Goal: Contribute content: Contribute content

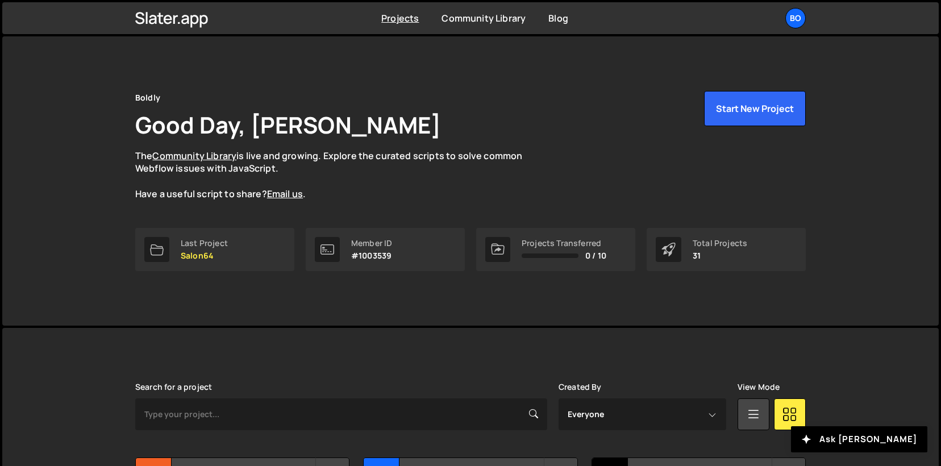
scroll to position [133, 0]
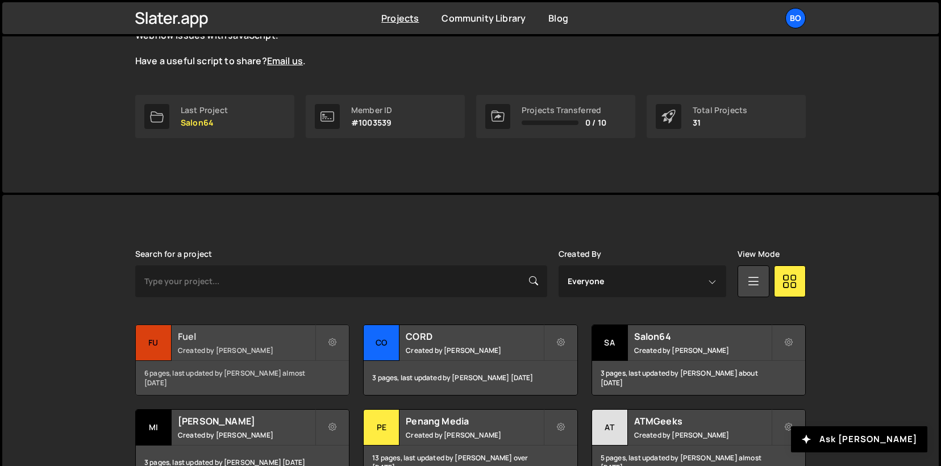
click at [225, 341] on h2 "Fuel" at bounding box center [246, 336] width 137 height 13
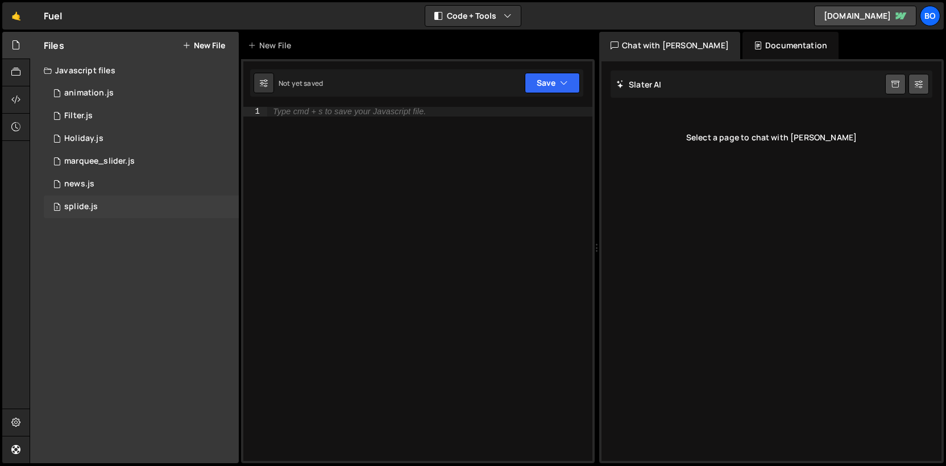
click at [131, 202] on div "3 splide.js 0" at bounding box center [141, 206] width 195 height 23
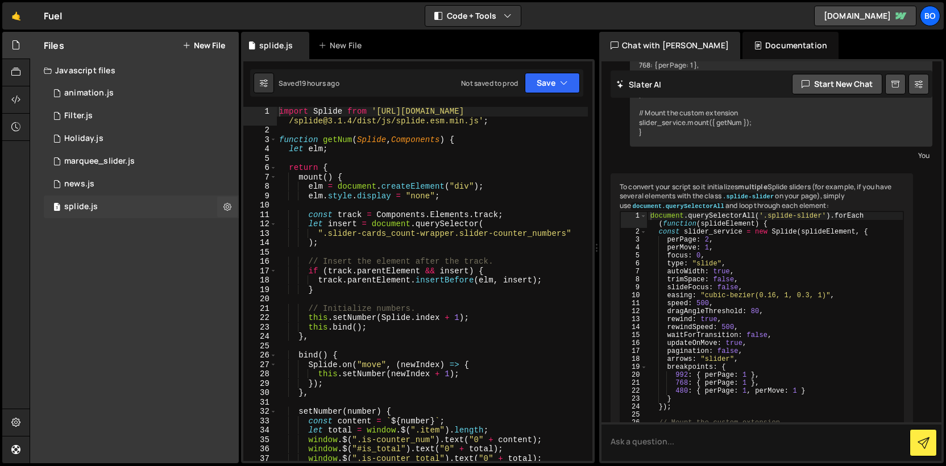
scroll to position [458, 0]
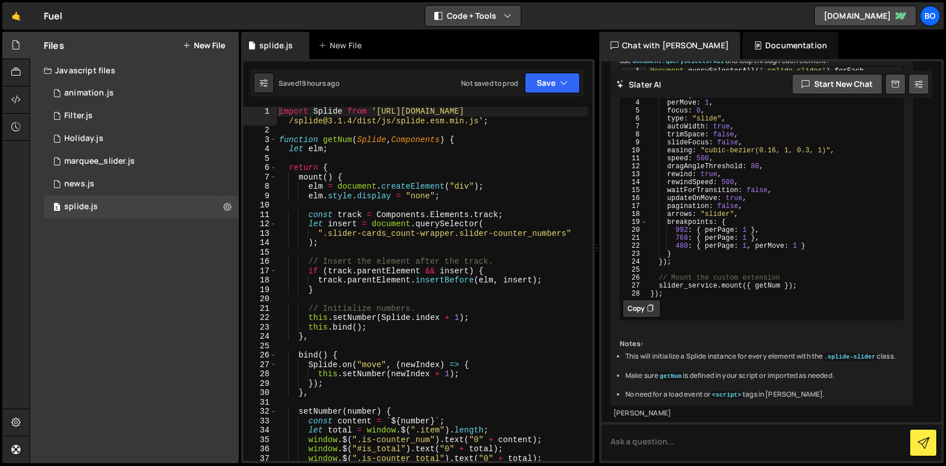
click at [463, 7] on button "Code + Tools" at bounding box center [472, 16] width 95 height 20
click at [467, 36] on button "Code Only" at bounding box center [473, 41] width 95 height 20
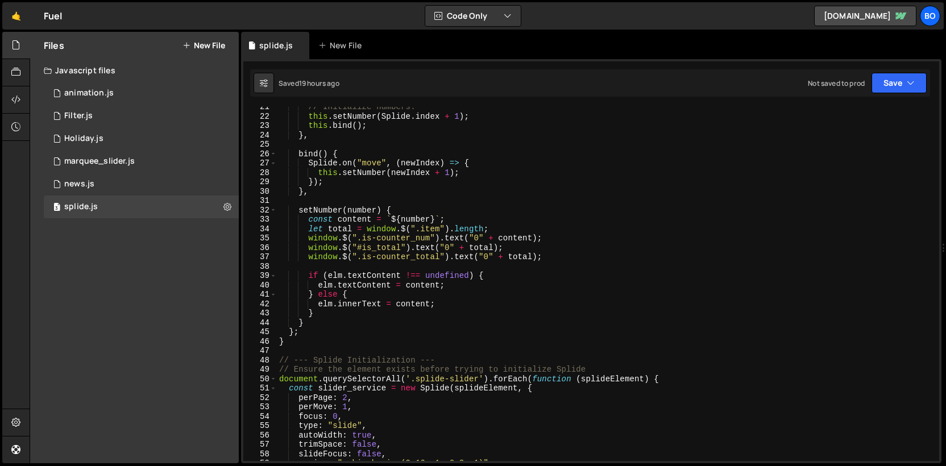
scroll to position [204, 0]
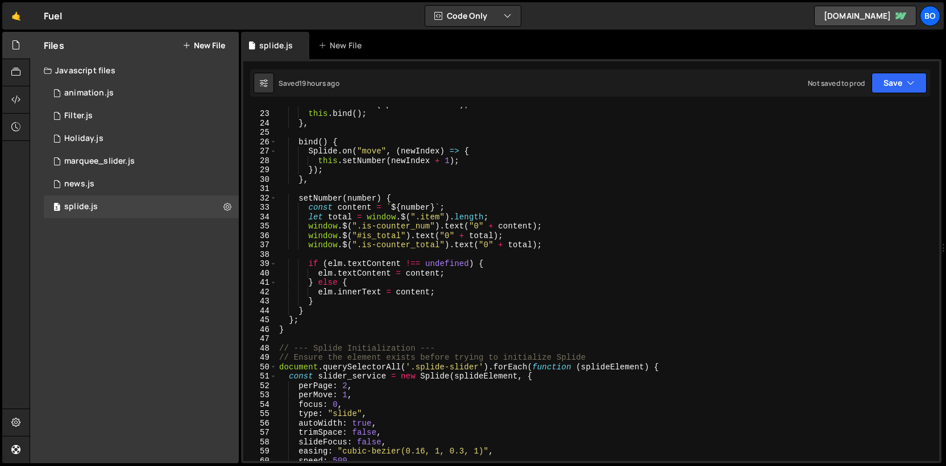
type textarea "}"
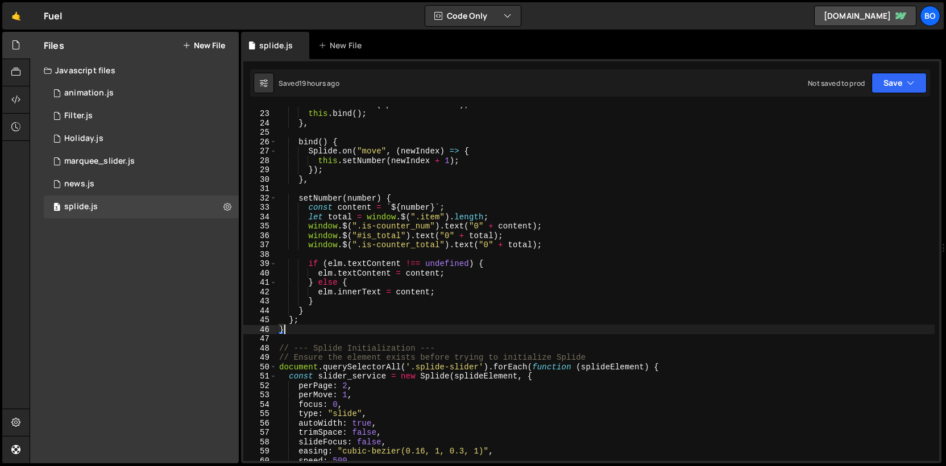
click at [423, 331] on div "this . setNumber ( Splide . index + 1 ) ; this . bind ( ) ; } , bind ( ) { Spli…" at bounding box center [605, 285] width 657 height 373
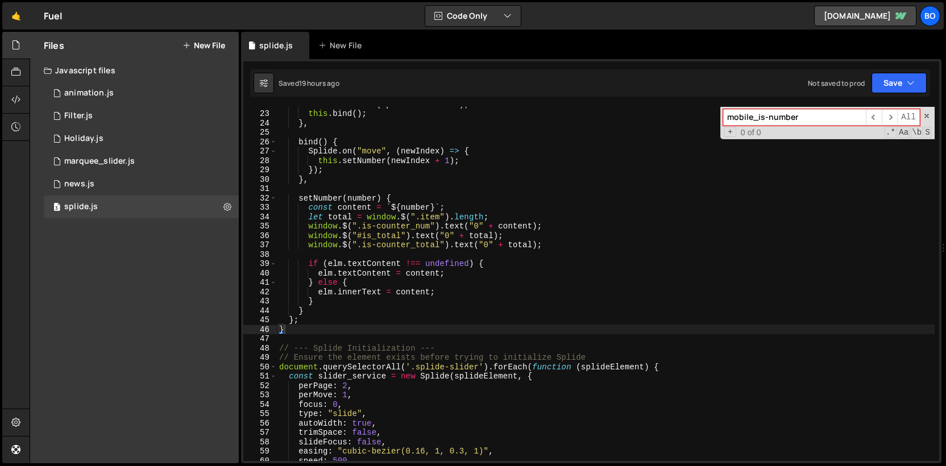
type input "mobile_is-number"
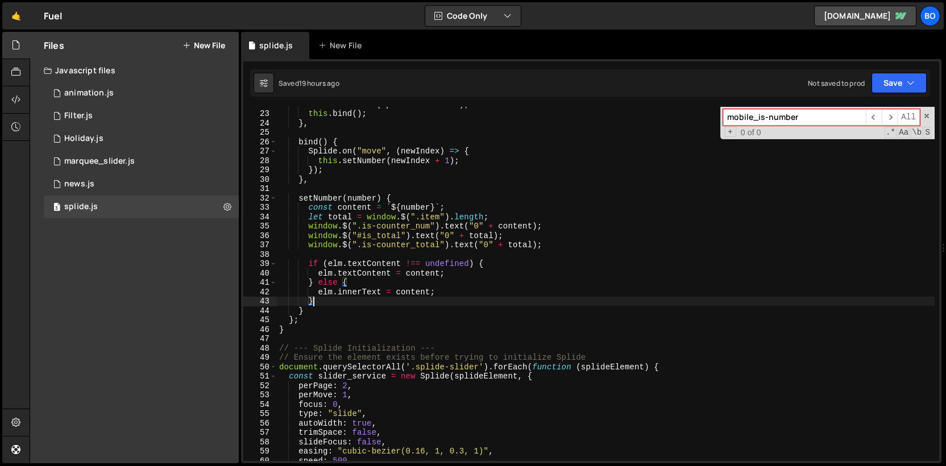
click at [403, 303] on div "this . setNumber ( Splide . index + 1 ) ; this . bind ( ) ; } , bind ( ) { Spli…" at bounding box center [605, 285] width 657 height 373
click at [555, 247] on div "this . setNumber ( Splide . index + 1 ) ; this . bind ( ) ; } , bind ( ) { Spli…" at bounding box center [605, 285] width 657 height 373
type textarea "window.$(".is-counter_total").text("0" + total);"
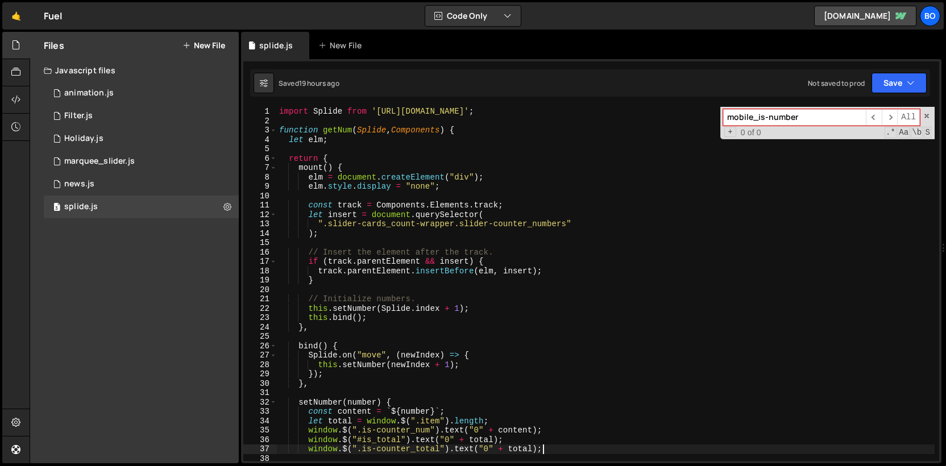
scroll to position [0, 0]
click at [117, 103] on div "0 animation.js 0" at bounding box center [141, 93] width 195 height 23
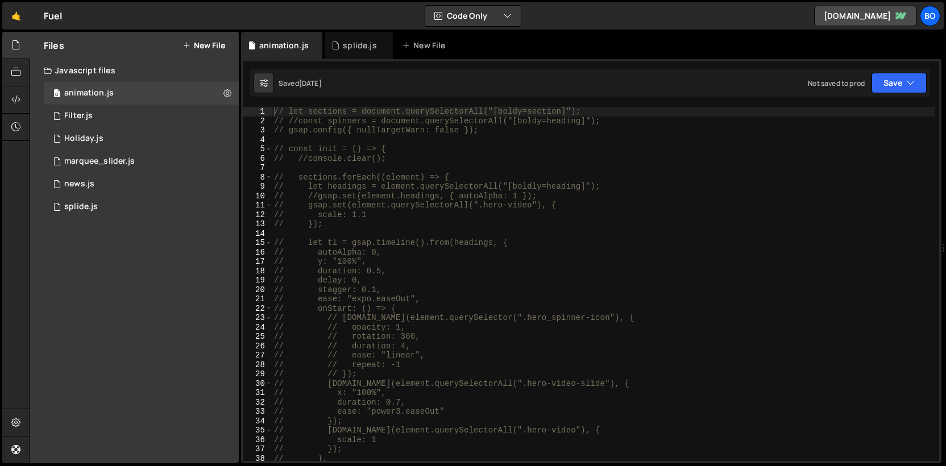
type textarea "// y: "100%","
click at [418, 257] on div "// let sections = document.querySelectorAll("[boldy=section]"); // //const spin…" at bounding box center [603, 293] width 663 height 373
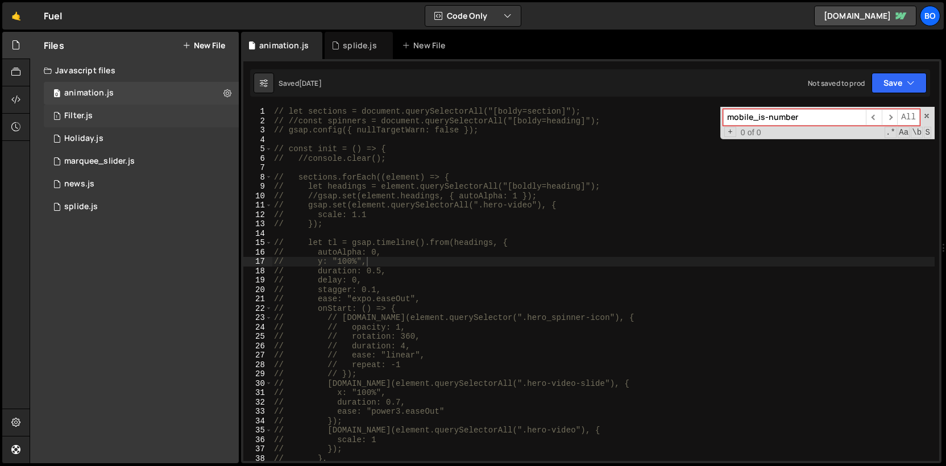
type input "mobile_is-number"
click at [129, 116] on div "1 Filter.js 0" at bounding box center [141, 116] width 195 height 23
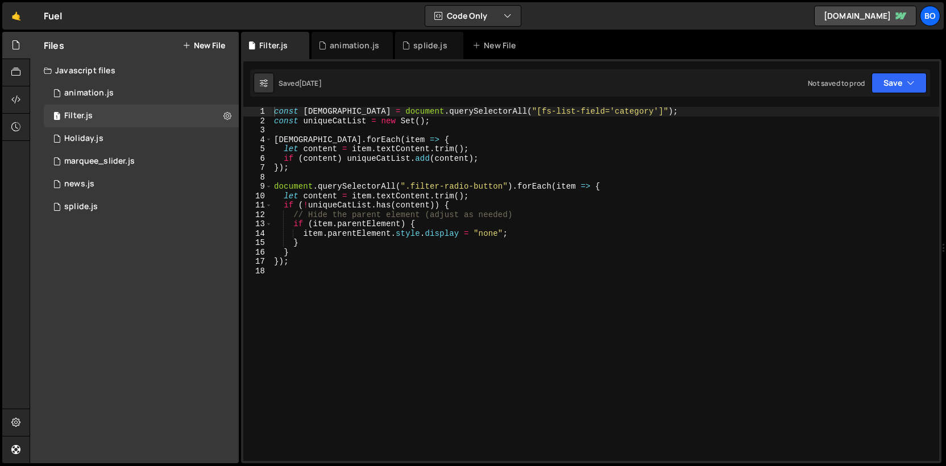
scroll to position [12496, 0]
type textarea "document.querySelectorAll(".filter-radio-button").forEach(item => {"
click at [333, 186] on div "const [DEMOGRAPHIC_DATA] = document . querySelectorAll ( "[fs-list-field='categ…" at bounding box center [605, 293] width 667 height 373
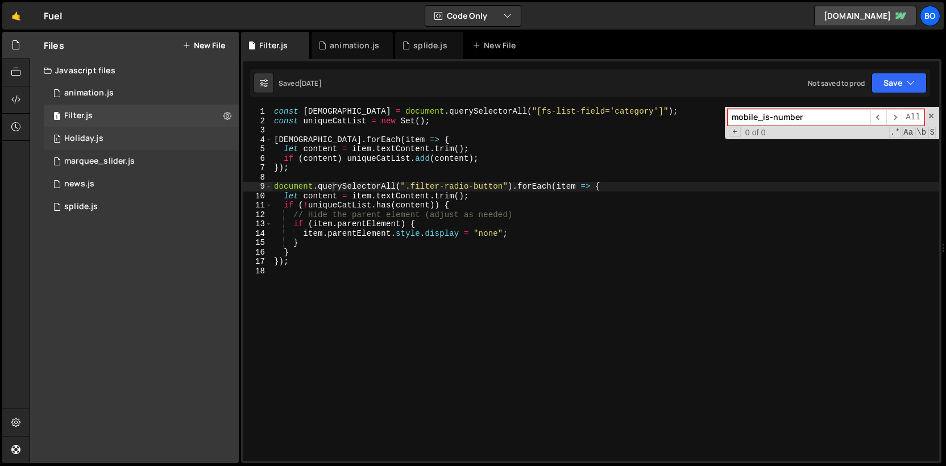
type input "mobile_is-number"
click at [111, 134] on div "1 Holiday.js 0" at bounding box center [141, 138] width 195 height 23
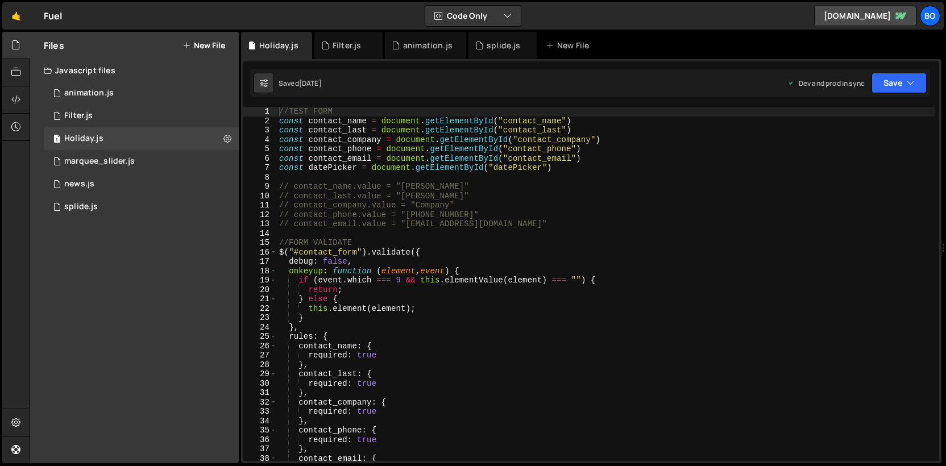
scroll to position [600, 0]
click at [317, 181] on div "//TEST FORM const contact_name = document . getElementById ( "contact_name" ) c…" at bounding box center [605, 293] width 657 height 373
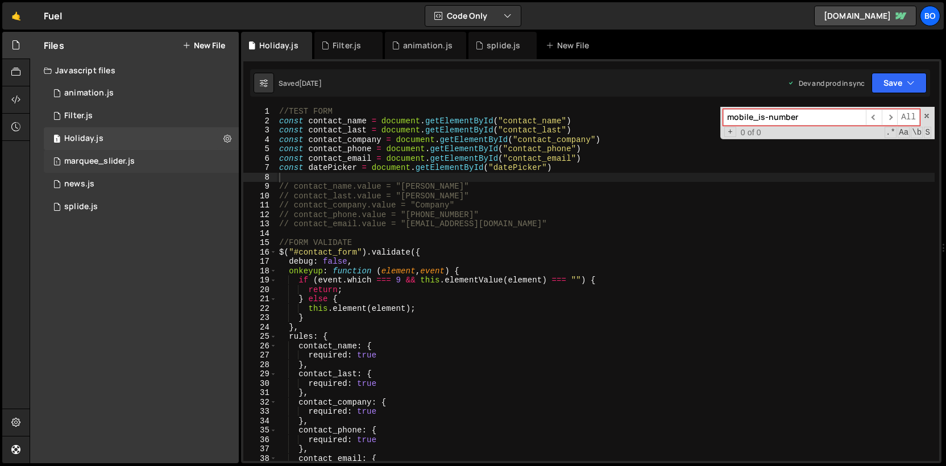
type input "mobile_is-number"
click at [134, 158] on div "1 marquee_slider.js 0" at bounding box center [141, 161] width 195 height 23
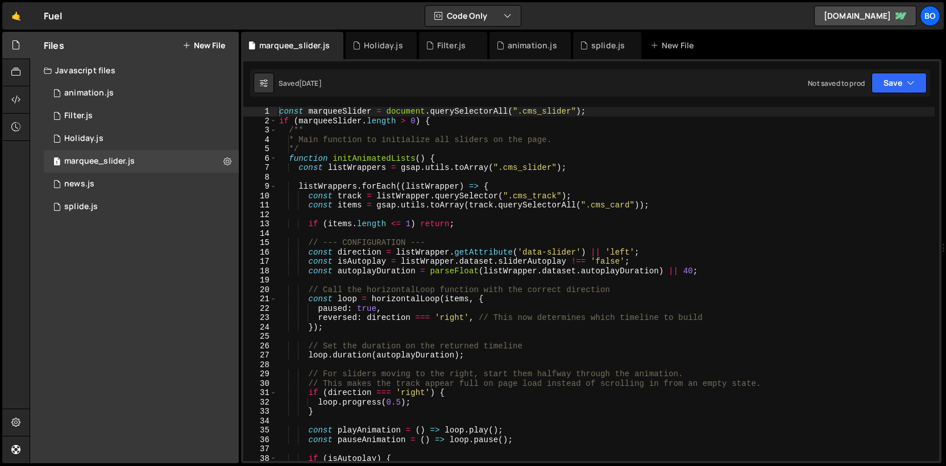
type textarea "const items = gsap.utils.toArray(track.querySelectorAll(".cms_card"));"
click at [338, 209] on div "const marqueeSlider = document . querySelectorAll ( ".cms_slider" ) ; if ( marq…" at bounding box center [605, 293] width 657 height 373
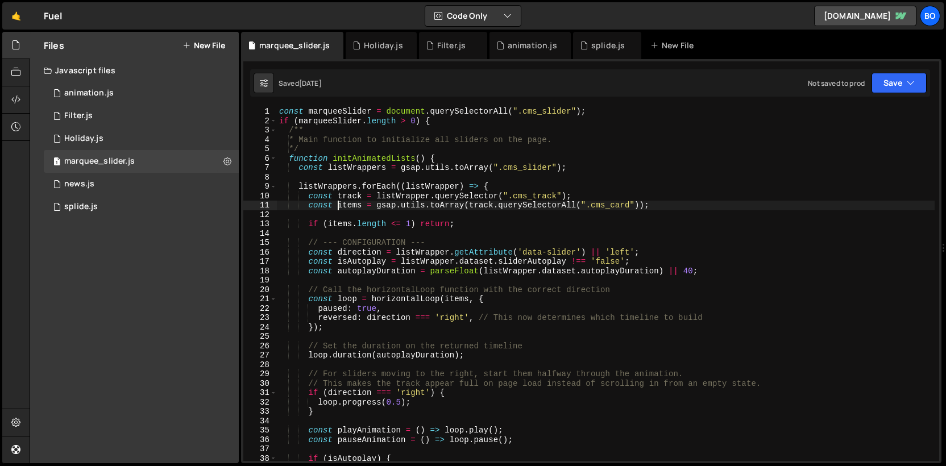
scroll to position [10657, 0]
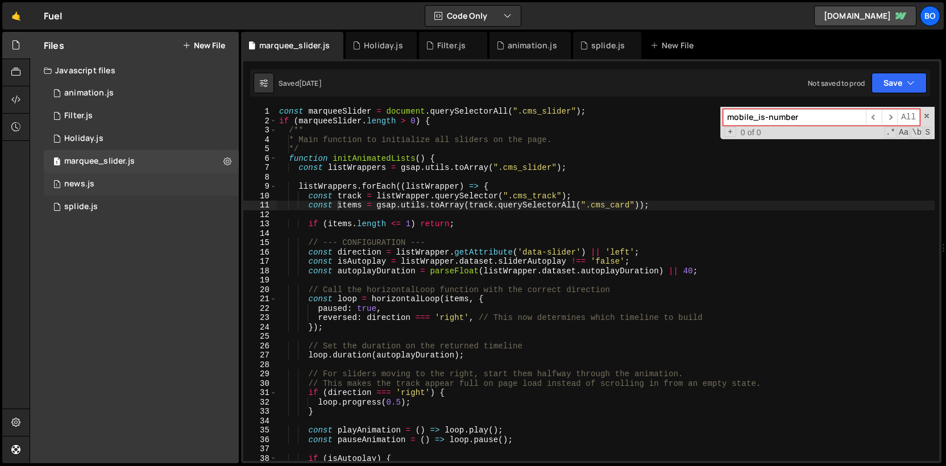
type input "mobile_is-number"
click at [155, 181] on div "1 news.js 0" at bounding box center [141, 184] width 195 height 23
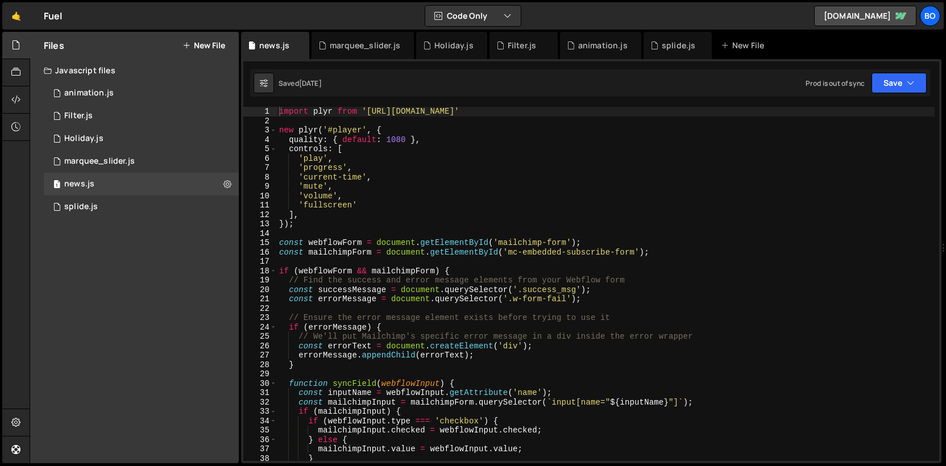
type textarea "'volume',"
click at [344, 192] on div "import plyr from '[URL][DOMAIN_NAME]' new plyr ( '#player' , { quality : { defa…" at bounding box center [605, 293] width 657 height 373
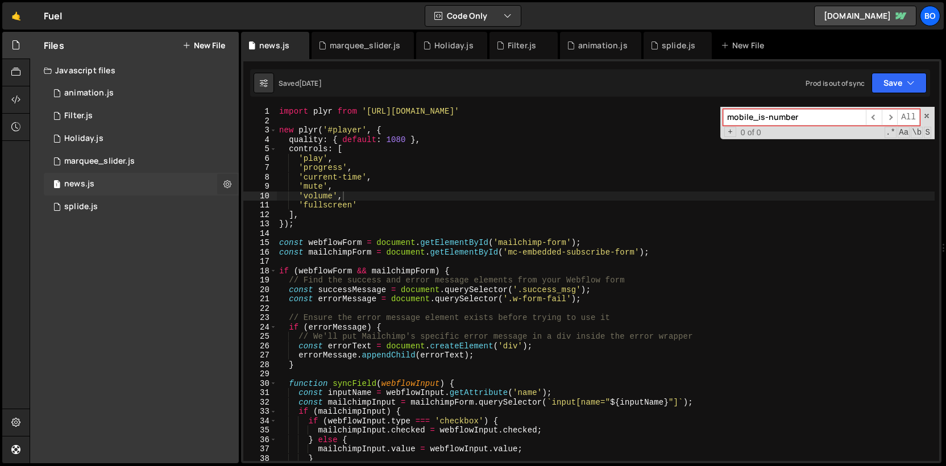
type input "mobile_is-number"
click at [231, 180] on button at bounding box center [227, 184] width 20 height 20
type input "news"
radio input "true"
checkbox input "true"
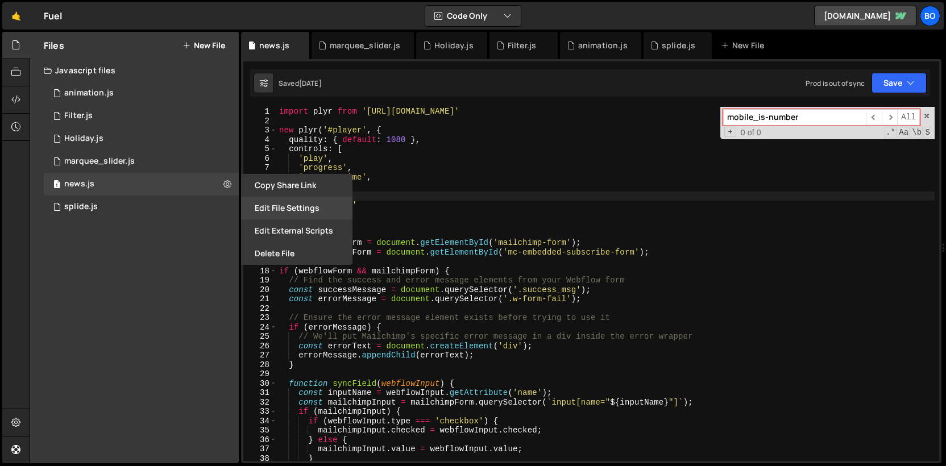
click at [261, 205] on button "Edit File Settings" at bounding box center [296, 208] width 111 height 23
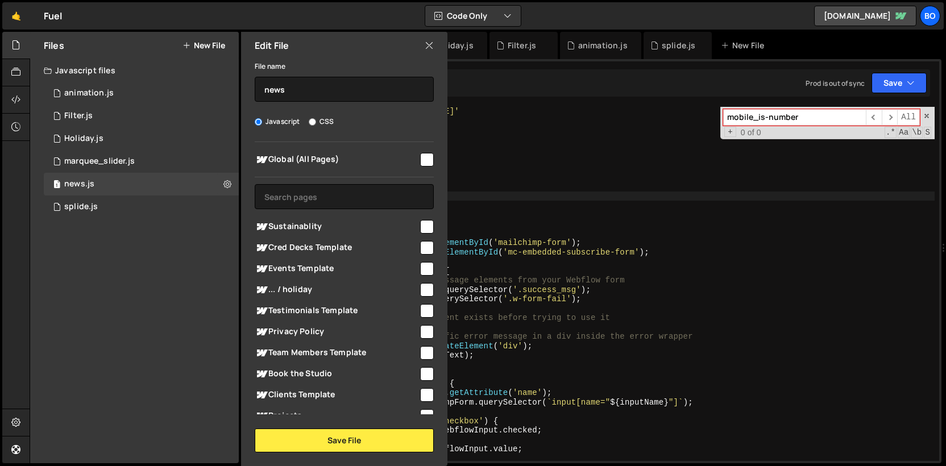
click at [430, 47] on icon at bounding box center [428, 45] width 9 height 13
checkbox input "false"
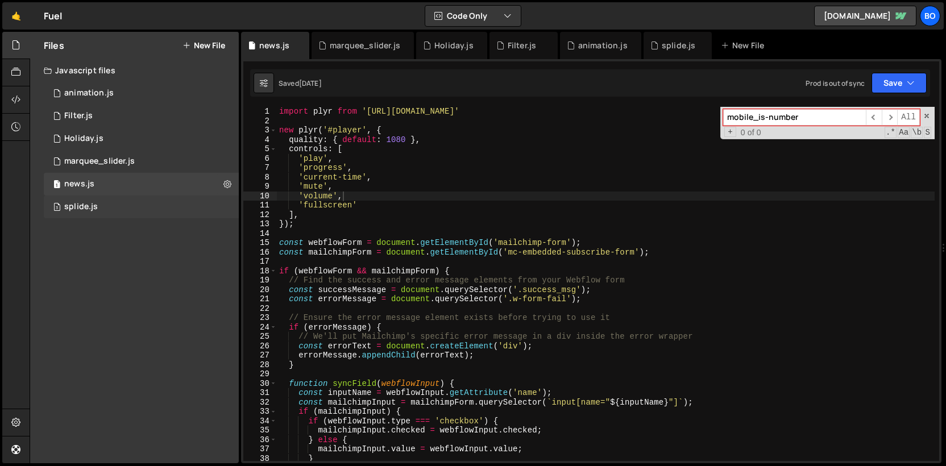
click at [215, 206] on div "3 splide.js 0" at bounding box center [141, 206] width 195 height 23
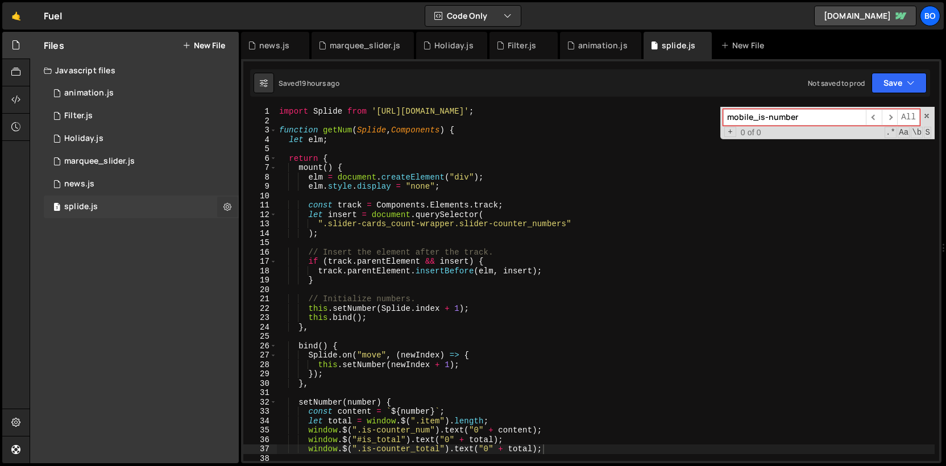
scroll to position [1486, 0]
click at [221, 207] on button at bounding box center [227, 207] width 20 height 20
type input "splide"
radio input "true"
checkbox input "true"
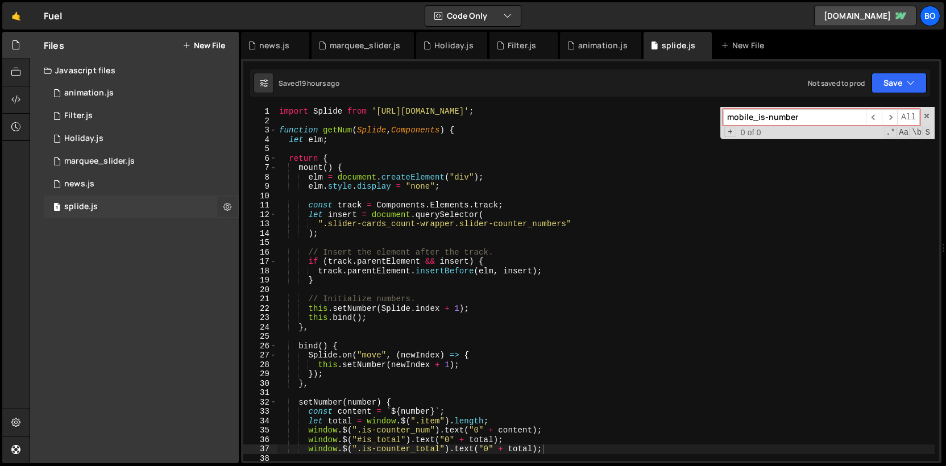
checkbox input "true"
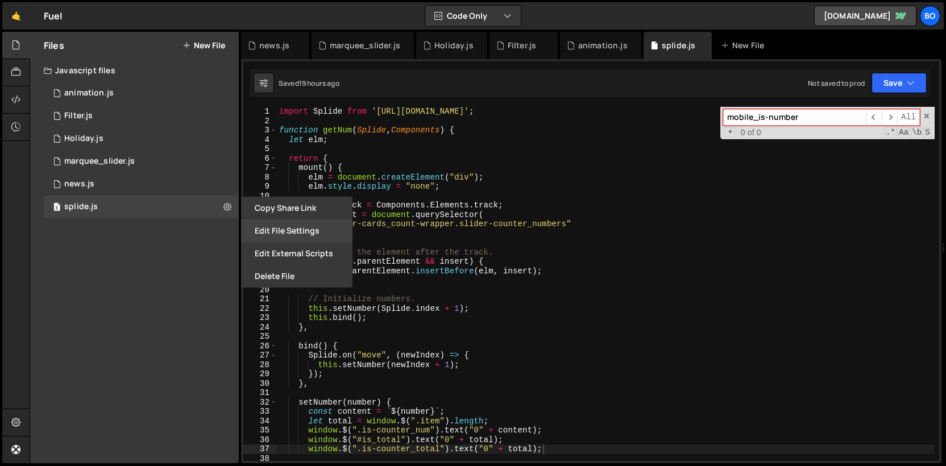
click at [267, 223] on button "Edit File Settings" at bounding box center [296, 230] width 111 height 23
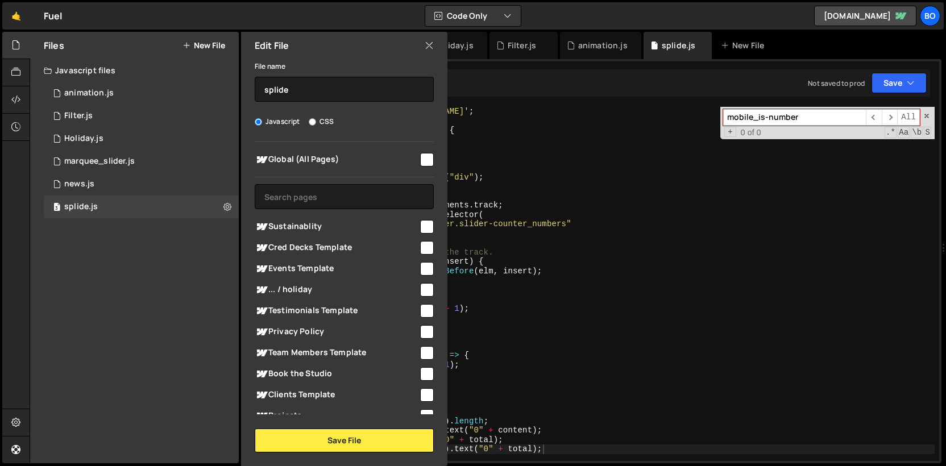
click at [431, 45] on icon at bounding box center [428, 45] width 9 height 13
checkbox input "false"
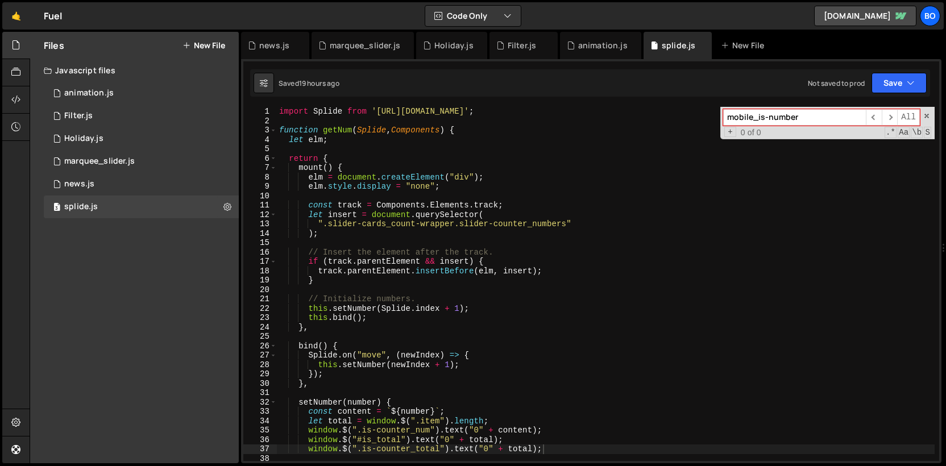
click at [230, 218] on div "Files New File Javascript files 0 animation.js 0 1 Filter.js 0 1 Holiday.js 0 1…" at bounding box center [134, 247] width 209 height 431
click at [230, 214] on button at bounding box center [227, 207] width 20 height 20
type input "splide"
radio input "true"
checkbox input "true"
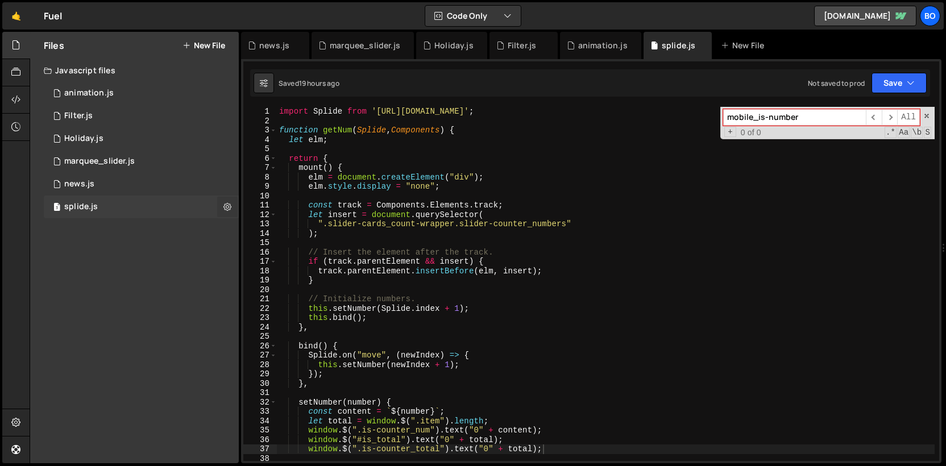
checkbox input "true"
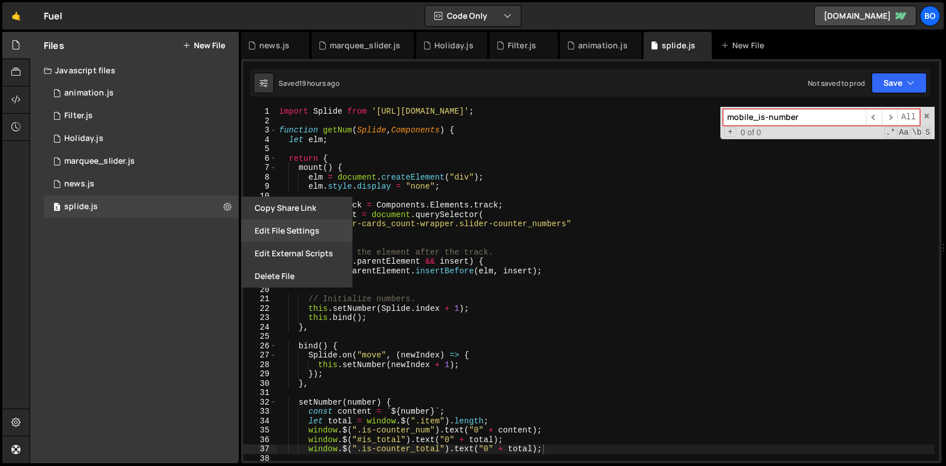
click at [266, 226] on button "Edit File Settings" at bounding box center [296, 230] width 111 height 23
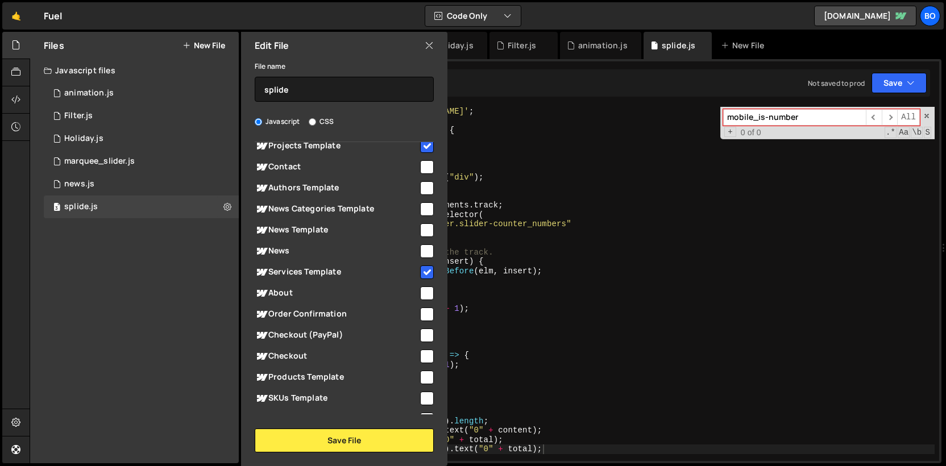
scroll to position [491, 0]
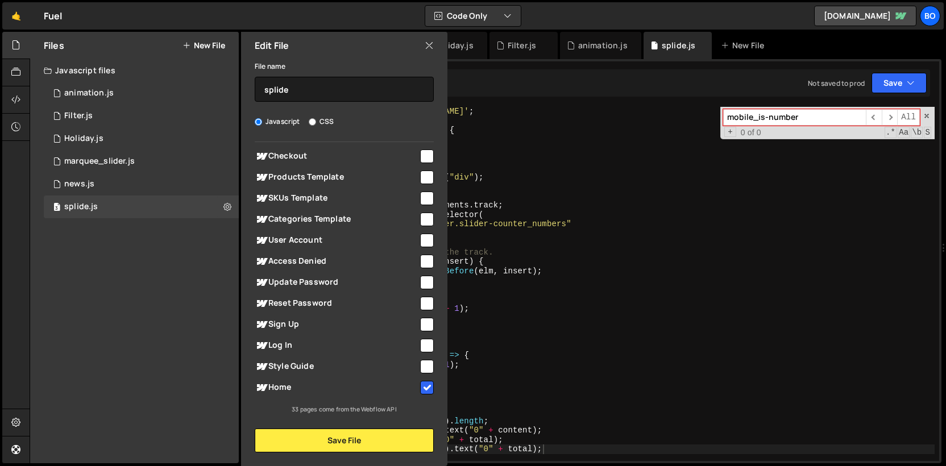
click at [430, 47] on icon at bounding box center [428, 45] width 9 height 13
checkbox input "false"
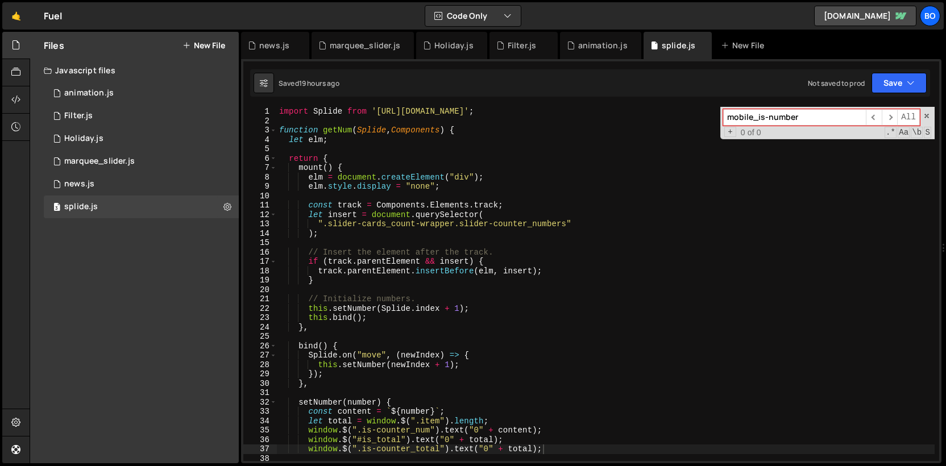
click at [201, 47] on button "New File" at bounding box center [203, 45] width 43 height 9
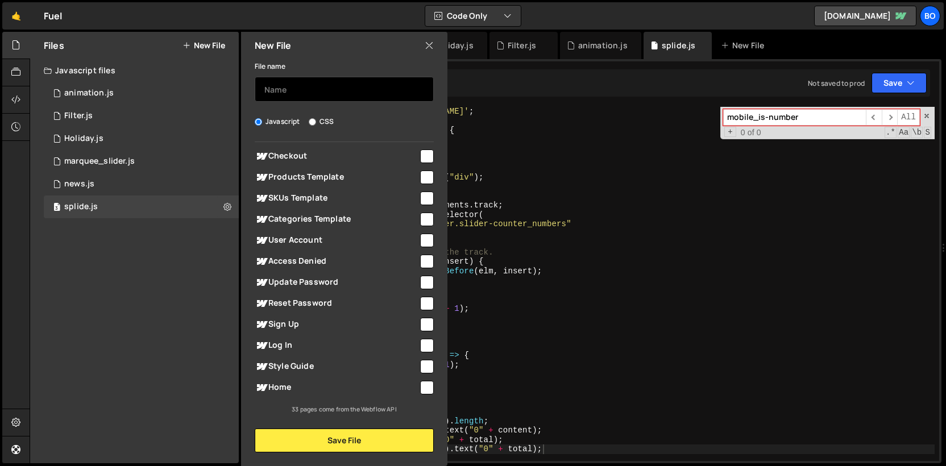
click at [292, 90] on input "text" at bounding box center [344, 89] width 179 height 25
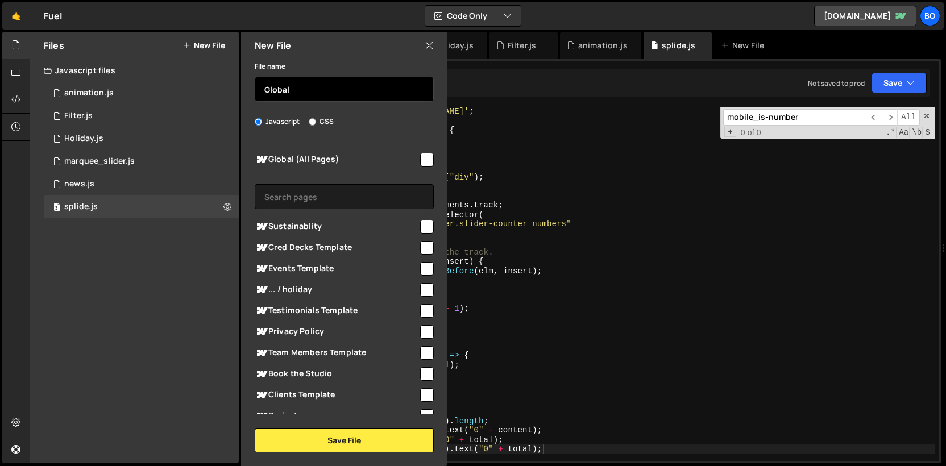
type input "Global"
click at [420, 161] on input "checkbox" at bounding box center [427, 160] width 14 height 14
checkbox input "true"
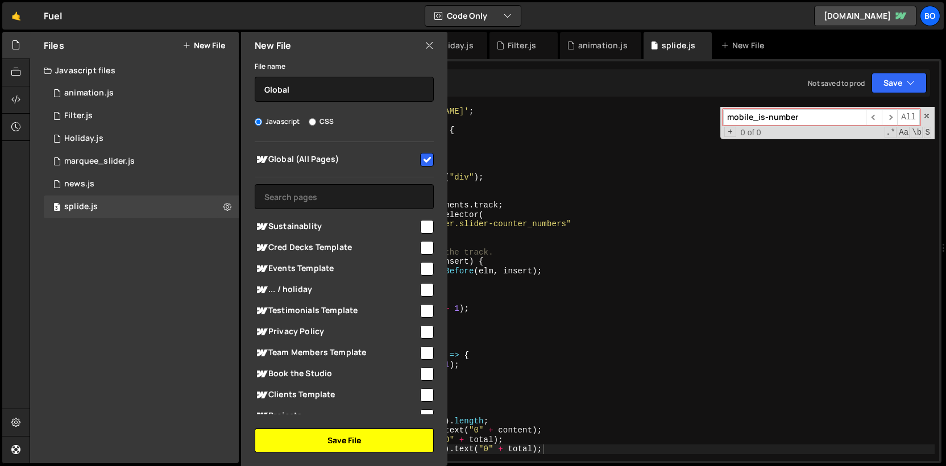
click at [357, 433] on button "Save File" at bounding box center [344, 440] width 179 height 24
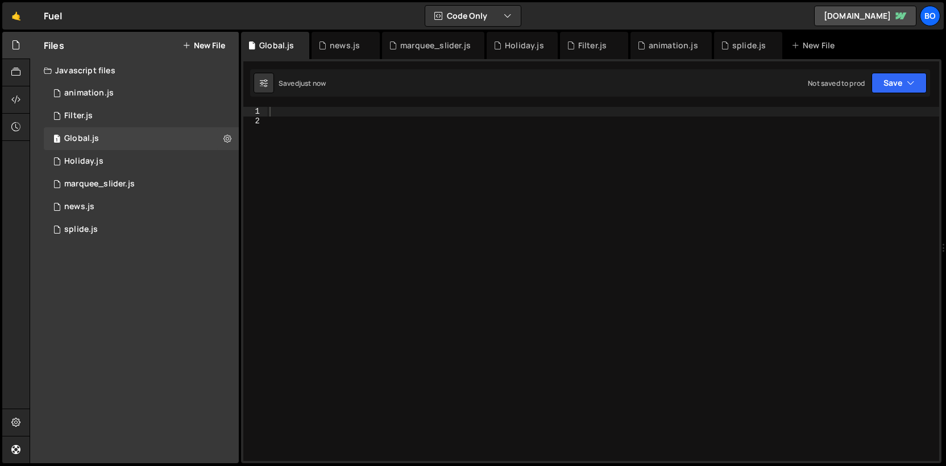
click at [346, 272] on div at bounding box center [603, 293] width 672 height 373
click at [173, 222] on div "1 splide.js 0" at bounding box center [141, 229] width 195 height 23
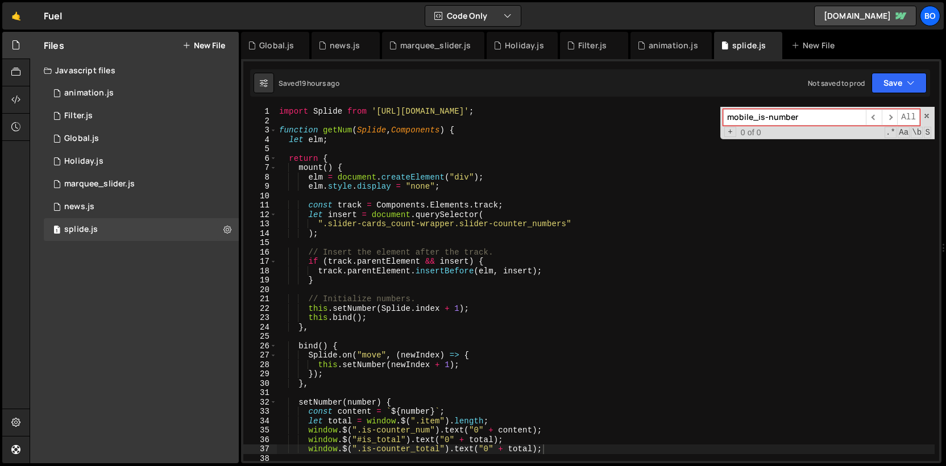
scroll to position [1486, 0]
type textarea "".slider-cards_count-wrapper.slider-counter_numbers""
click at [337, 226] on div "import Splide from '[URL][DOMAIN_NAME]' ; function getNum ( Splide , Components…" at bounding box center [605, 293] width 657 height 373
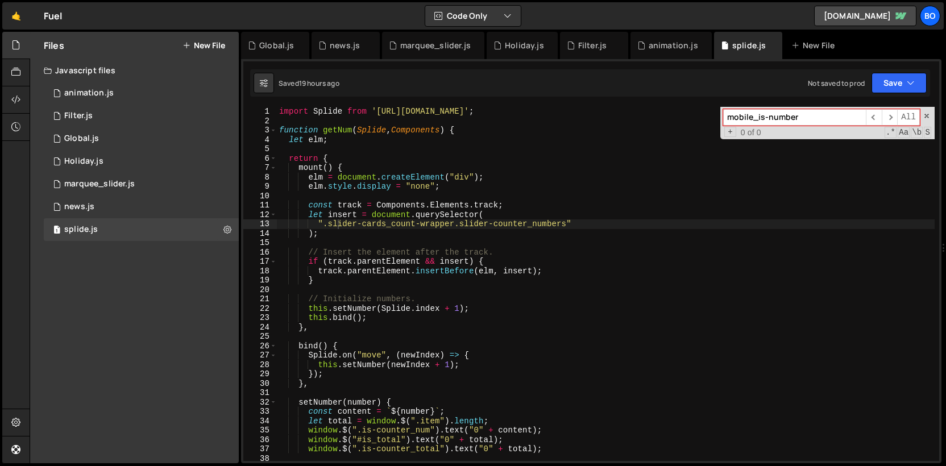
paste input "is_"
type input "is_number"
click at [152, 208] on div "1 news.js 0" at bounding box center [141, 206] width 195 height 23
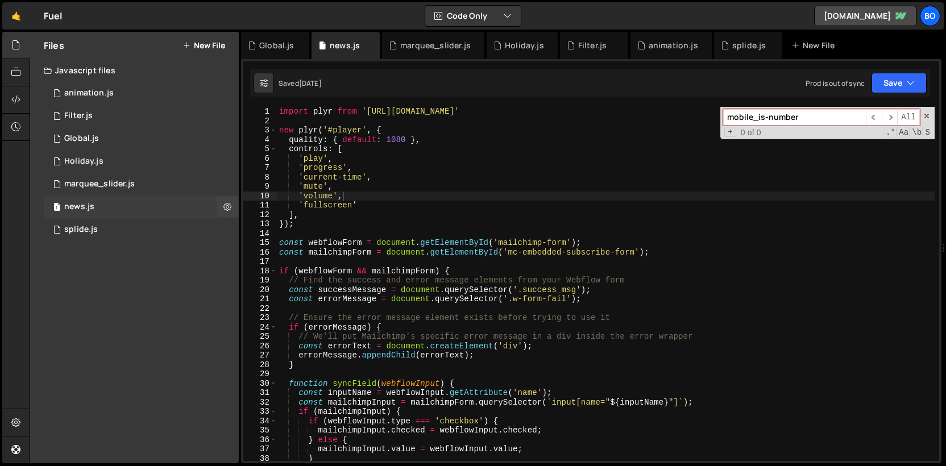
scroll to position [0, 0]
type textarea "'fullscreen'"
click at [334, 203] on div "import plyr from '[URL][DOMAIN_NAME]' new plyr ( '#player' , { quality : { defa…" at bounding box center [605, 293] width 657 height 373
click at [174, 136] on div "1 Global.js 0" at bounding box center [141, 138] width 195 height 23
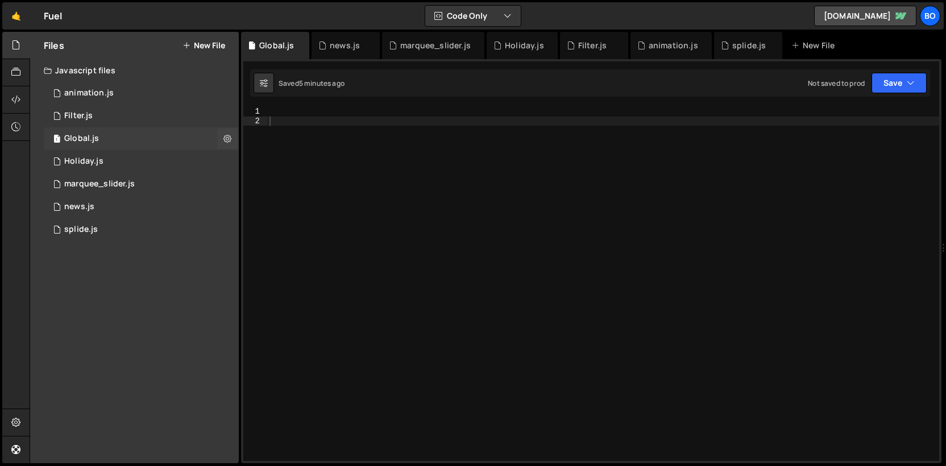
scroll to position [0, 0]
click at [296, 156] on div at bounding box center [603, 293] width 672 height 373
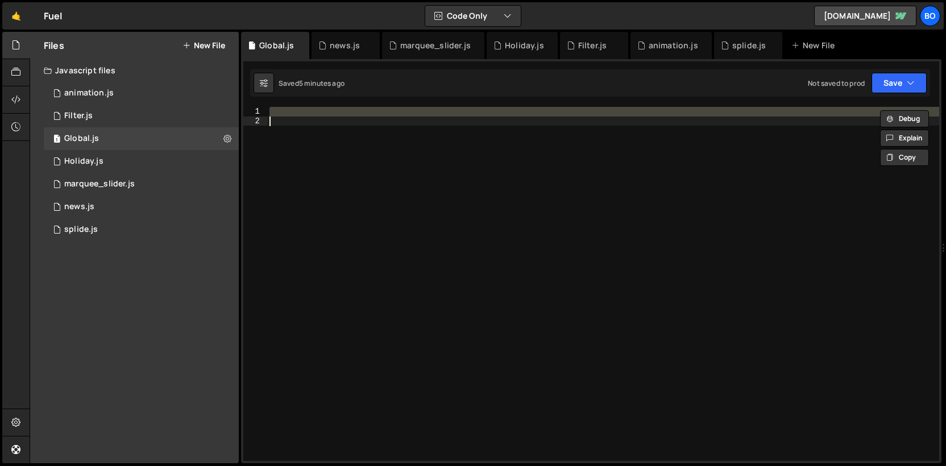
paste textarea "});"
type textarea "});"
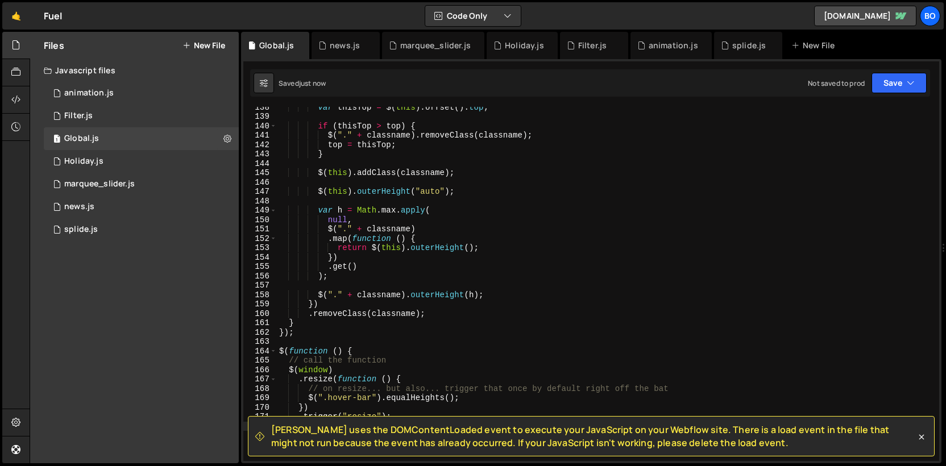
scroll to position [1440, 0]
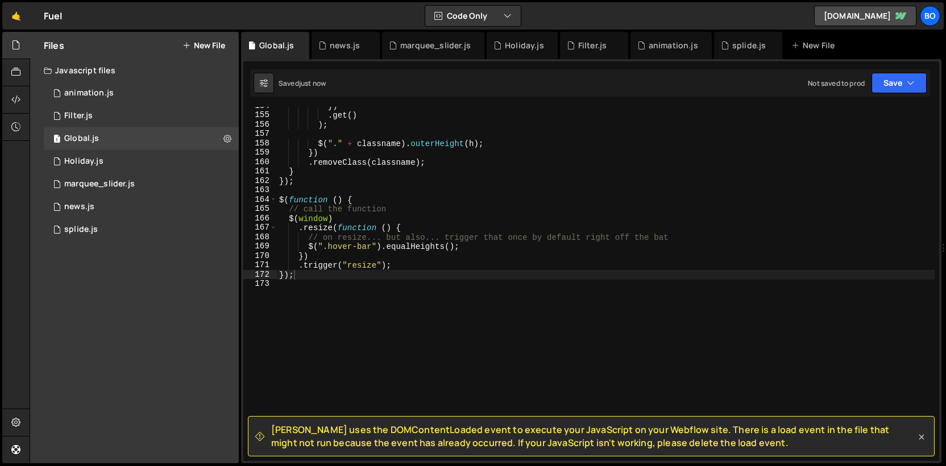
click at [921, 439] on icon at bounding box center [920, 436] width 11 height 11
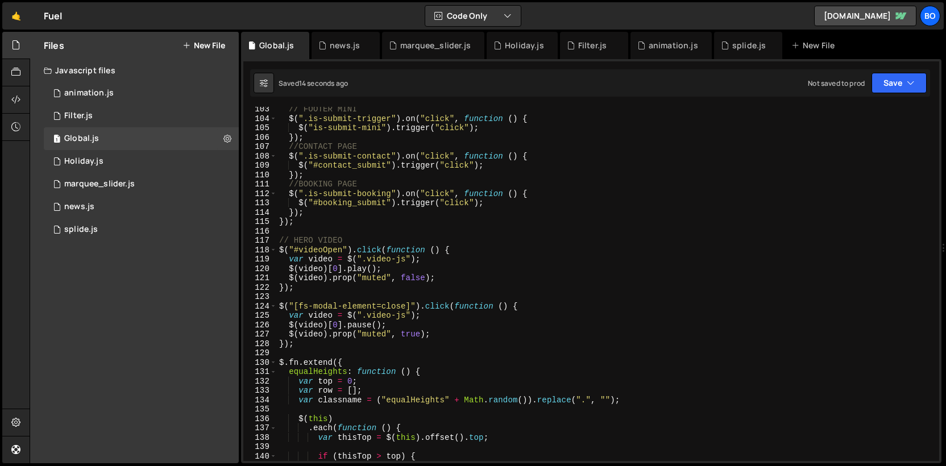
scroll to position [956, 0]
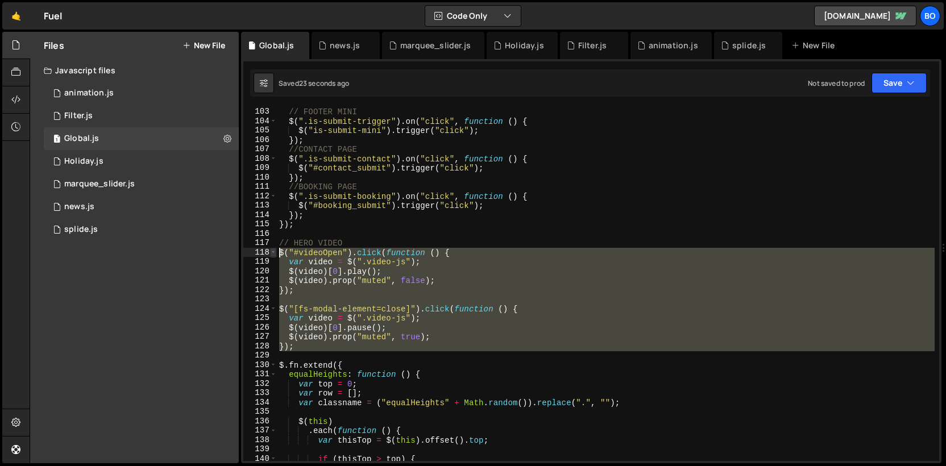
drag, startPoint x: 302, startPoint y: 352, endPoint x: 269, endPoint y: 255, distance: 102.1
click at [269, 255] on div "102 103 104 105 106 107 108 109 110 111 112 113 114 115 116 117 118 119 120 121…" at bounding box center [591, 284] width 696 height 354
type textarea "// });"
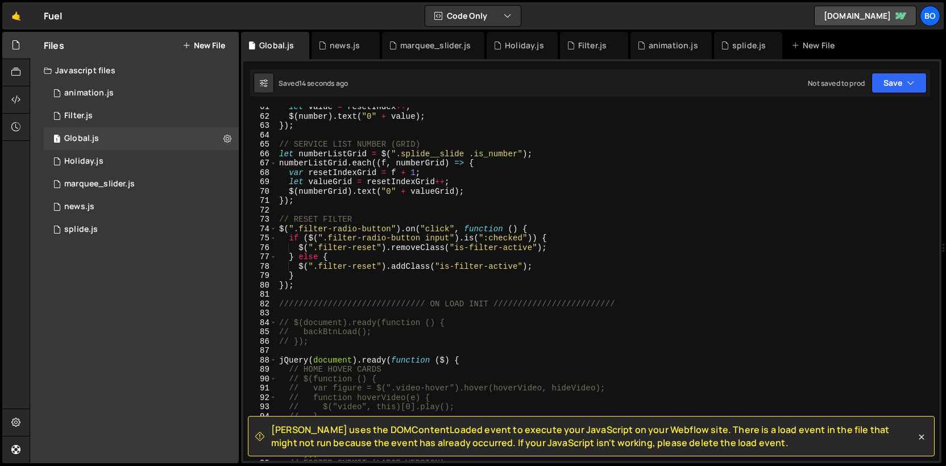
scroll to position [564, 0]
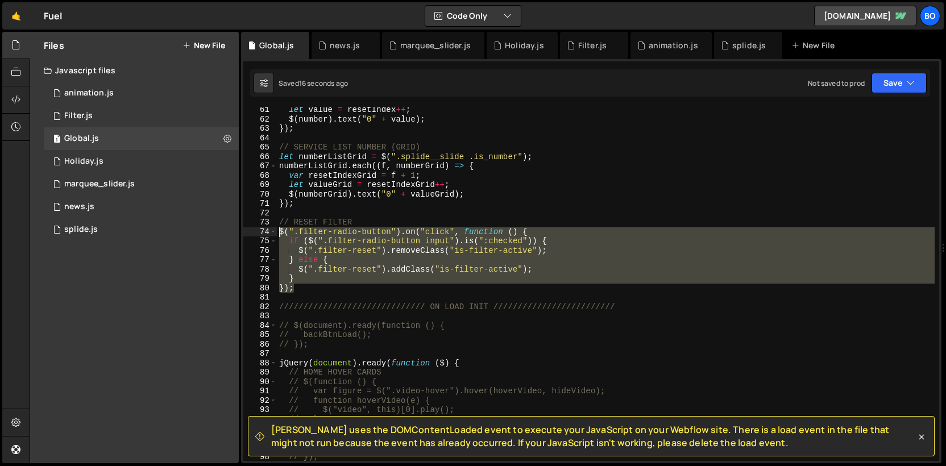
drag, startPoint x: 303, startPoint y: 291, endPoint x: 268, endPoint y: 232, distance: 68.5
click at [268, 232] on div "61 62 63 64 65 66 67 68 69 70 71 72 73 74 75 76 77 78 79 80 81 82 83 84 85 86 8…" at bounding box center [591, 284] width 696 height 354
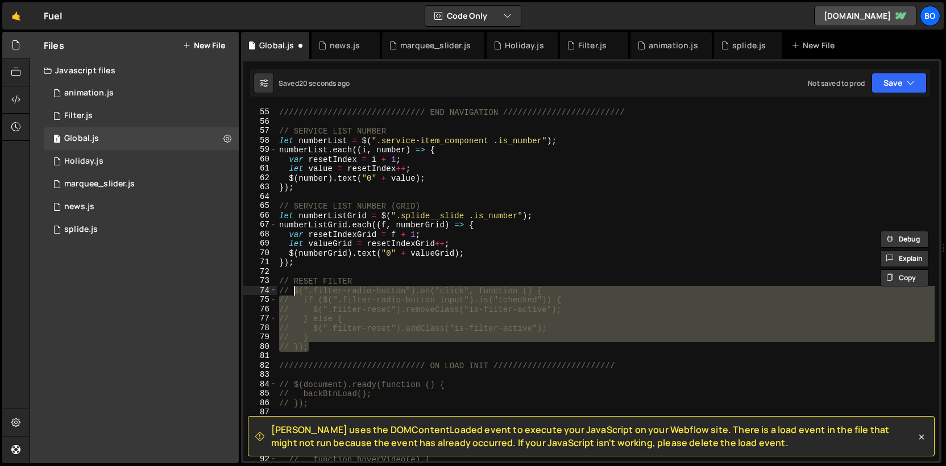
scroll to position [505, 0]
click at [369, 265] on div "////////////////////////////// END NAVIGATION ///////////////////////// // SERV…" at bounding box center [605, 285] width 657 height 373
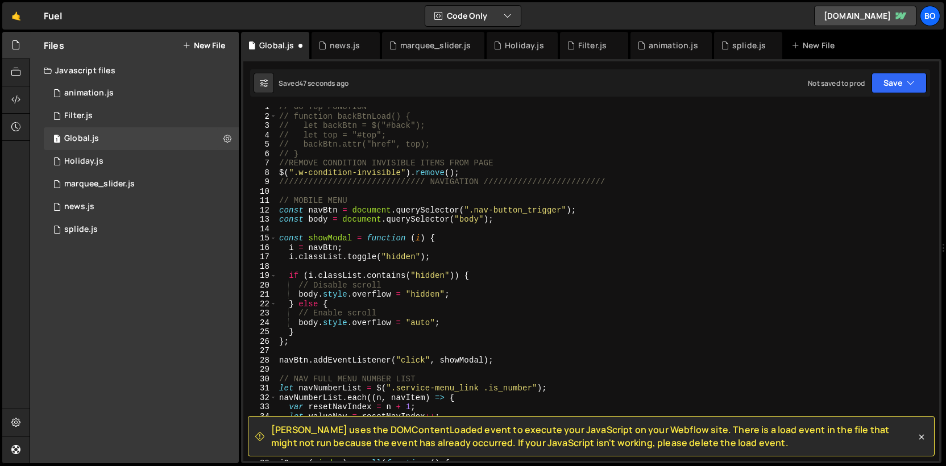
scroll to position [0, 0]
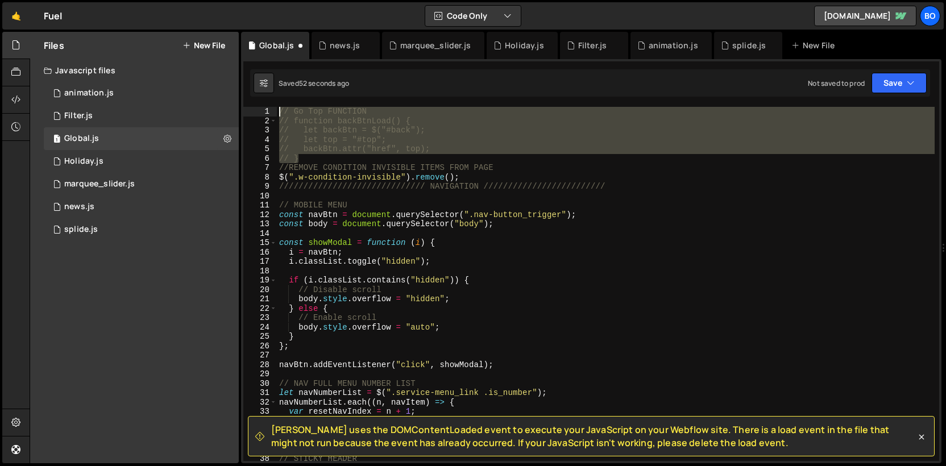
drag, startPoint x: 299, startPoint y: 156, endPoint x: 260, endPoint y: 106, distance: 63.5
click at [260, 107] on div "}); 1 2 3 4 5 6 7 8 9 10 11 12 13 14 15 16 17 18 19 20 21 22 23 24 25 26 27 28 …" at bounding box center [591, 284] width 696 height 354
type textarea "// Go Top FUNCTION // function backBtnLoad() {"
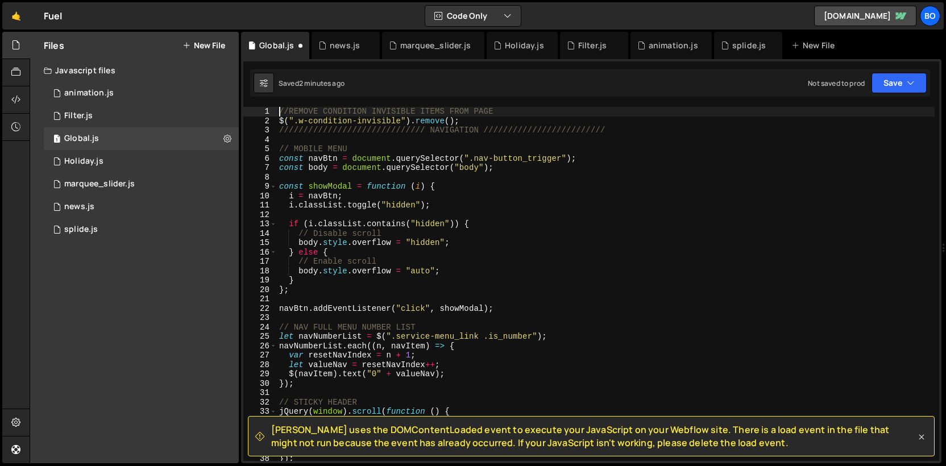
click at [924, 435] on icon at bounding box center [920, 436] width 11 height 11
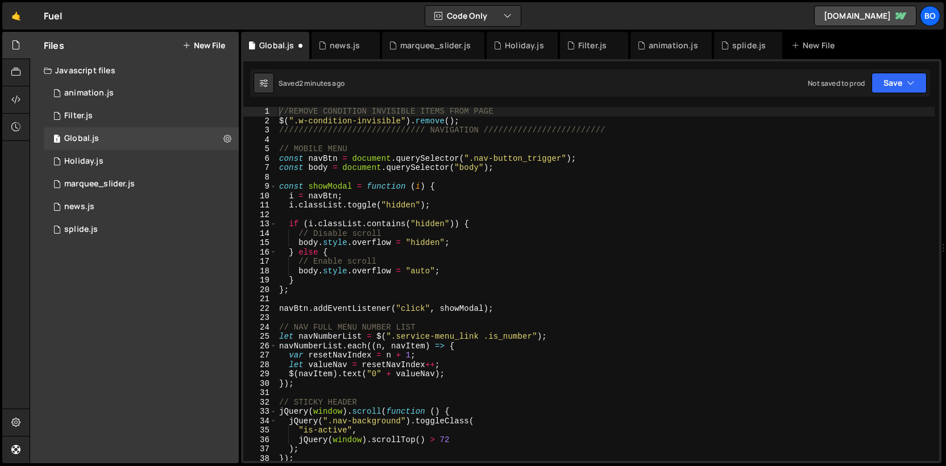
type textarea "////////////////////////////// NAVIGATION /////////////////////////"
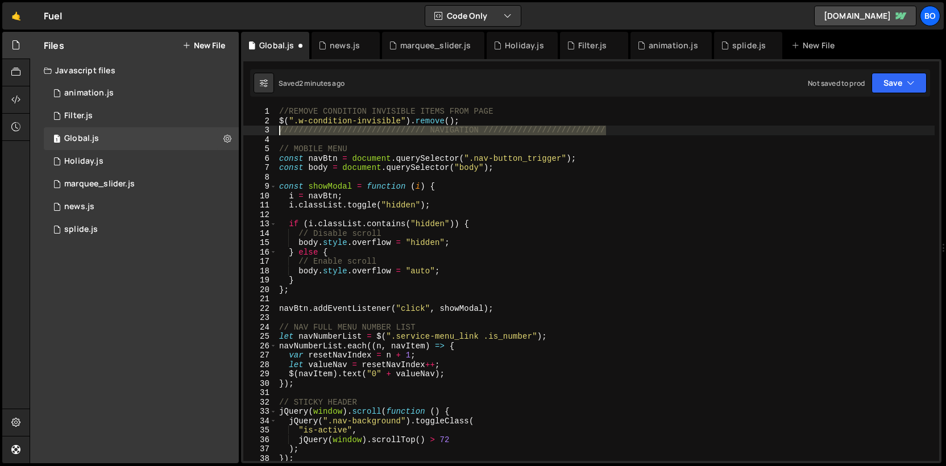
drag, startPoint x: 618, startPoint y: 131, endPoint x: 253, endPoint y: 126, distance: 364.9
click at [253, 126] on div "////////////////////////////// NAVIGATION ///////////////////////// 1 2 3 4 5 6…" at bounding box center [591, 284] width 696 height 354
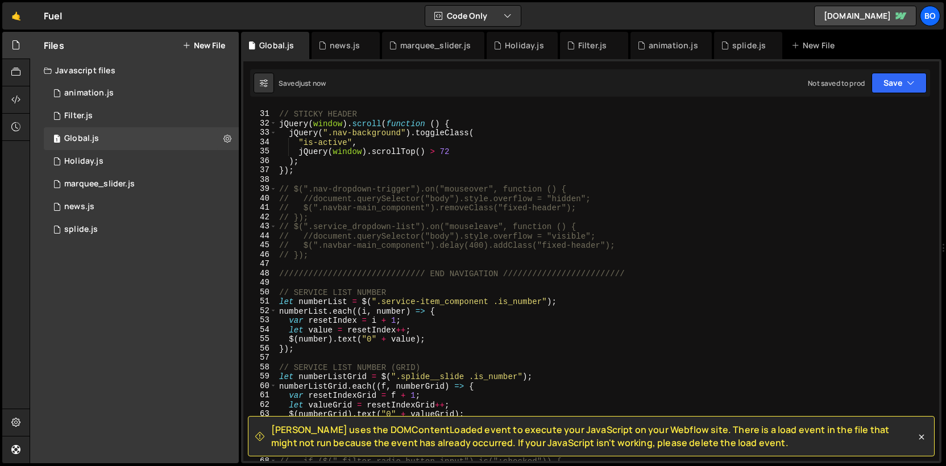
scroll to position [280, 0]
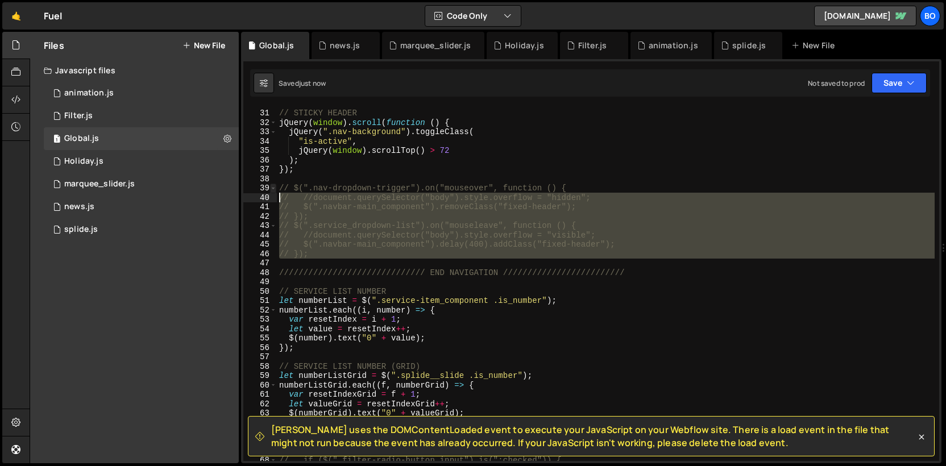
drag, startPoint x: 317, startPoint y: 259, endPoint x: 270, endPoint y: 188, distance: 85.3
click at [270, 188] on div "$(".w-condition-invisible").remove(); 30 31 32 33 34 35 36 37 38 39 40 41 42 43…" at bounding box center [591, 284] width 696 height 354
type textarea "// $(".nav-dropdown-trigger").on("mouseover", function () { // //document.query…"
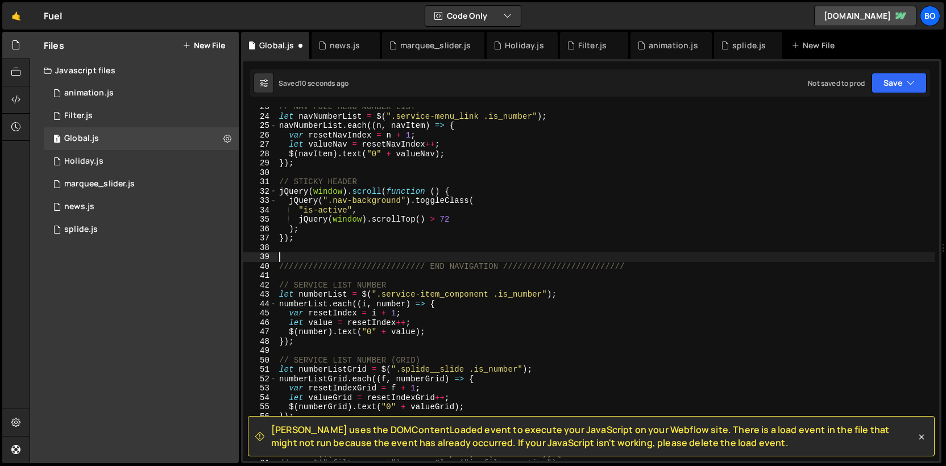
scroll to position [210, 0]
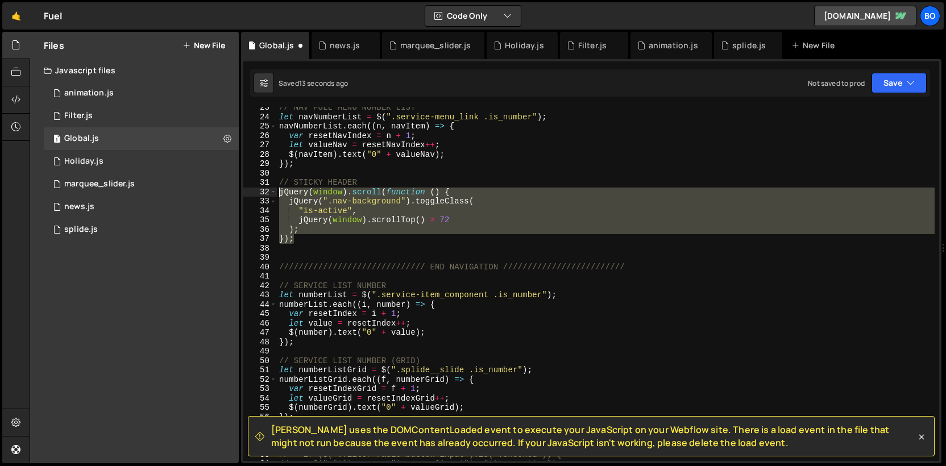
drag, startPoint x: 304, startPoint y: 239, endPoint x: 263, endPoint y: 188, distance: 65.9
click at [263, 188] on div "23 24 25 26 27 28 29 30 31 32 33 34 35 36 37 38 39 40 41 42 43 44 45 46 47 48 4…" at bounding box center [591, 284] width 696 height 354
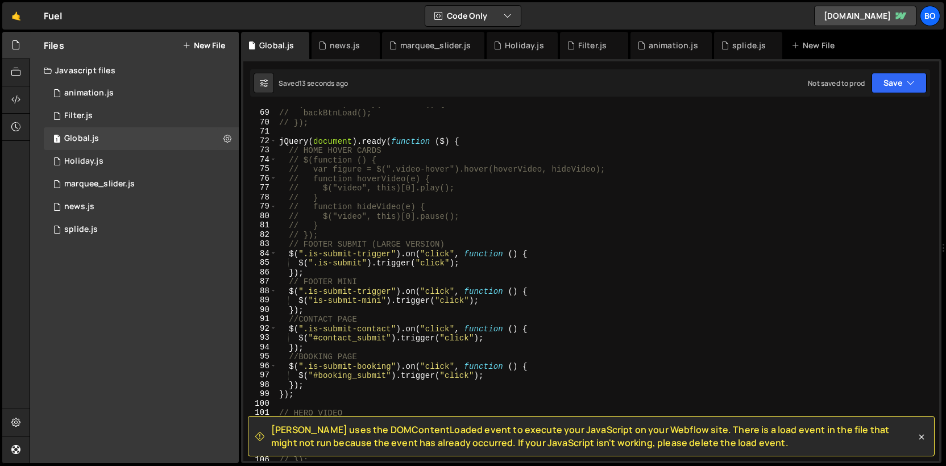
scroll to position [636, 0]
click at [311, 390] on div "// $(document).ready(function () { // backBtnLoad(); // }); jQuery ( document )…" at bounding box center [605, 285] width 657 height 373
click at [920, 438] on icon at bounding box center [920, 436] width 11 height 11
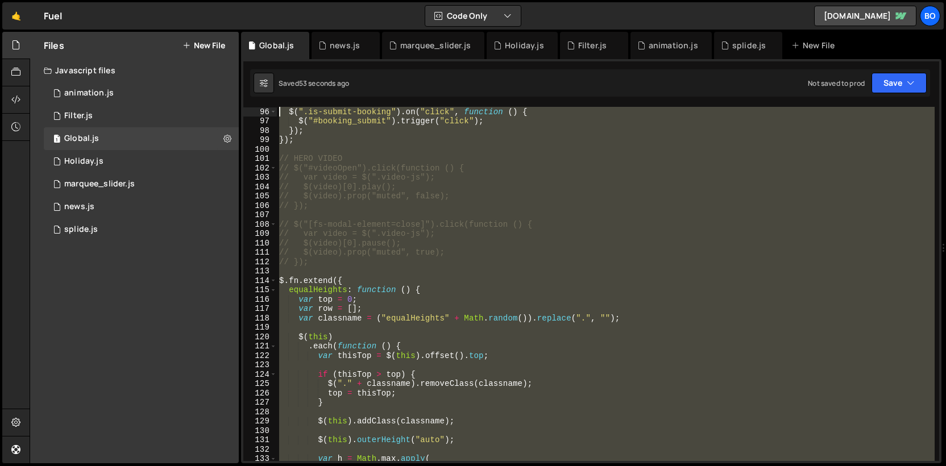
scroll to position [797, 0]
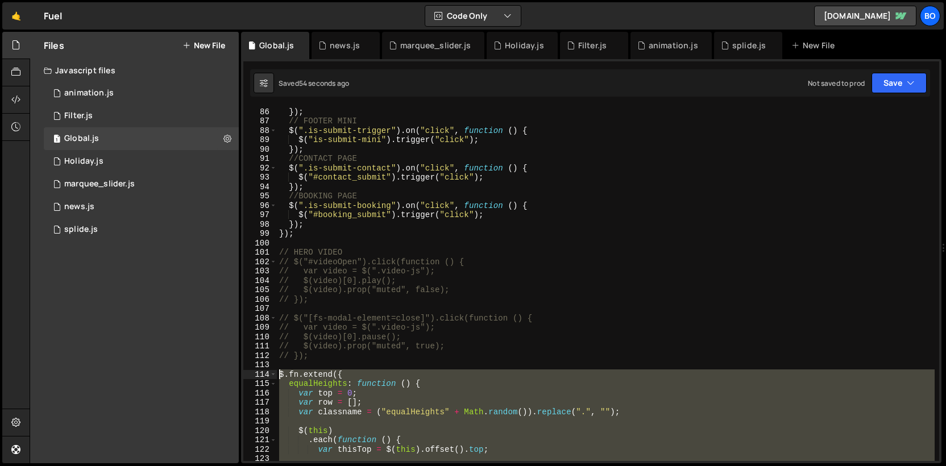
drag, startPoint x: 311, startPoint y: 387, endPoint x: 257, endPoint y: 378, distance: 54.1
click at [257, 378] on div "}); 86 87 88 89 90 91 92 93 94 95 96 97 98 99 100 101 102 103 104 105 106 107 1…" at bounding box center [591, 284] width 696 height 354
type textarea "// $.fn.extend({ // equalHeights: function () {"
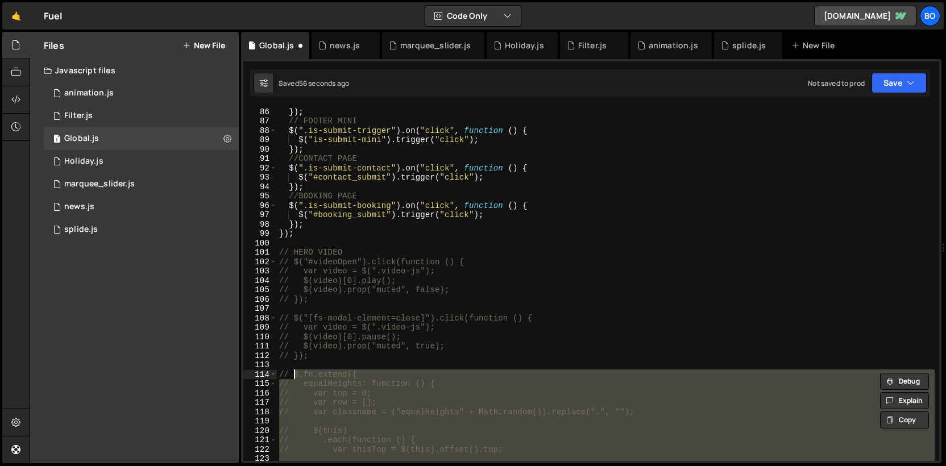
click at [398, 310] on div "}) ; // FOOTER MINI $ ( ".is-submit-trigger" ) . on ( "click" , function ( ) { …" at bounding box center [605, 293] width 657 height 373
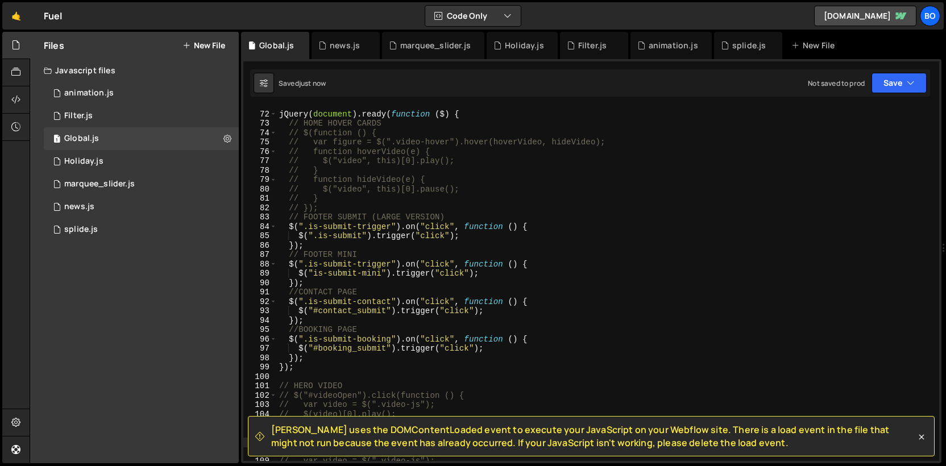
scroll to position [664, 0]
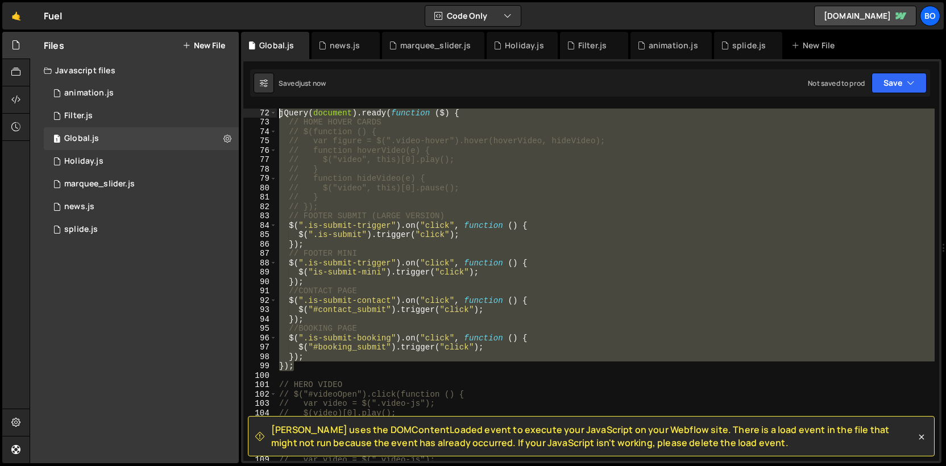
drag, startPoint x: 299, startPoint y: 368, endPoint x: 263, endPoint y: 113, distance: 257.1
click at [263, 113] on div "71 72 73 74 75 76 77 78 79 80 81 82 83 84 85 86 87 88 89 90 91 92 93 94 95 96 9…" at bounding box center [591, 284] width 696 height 354
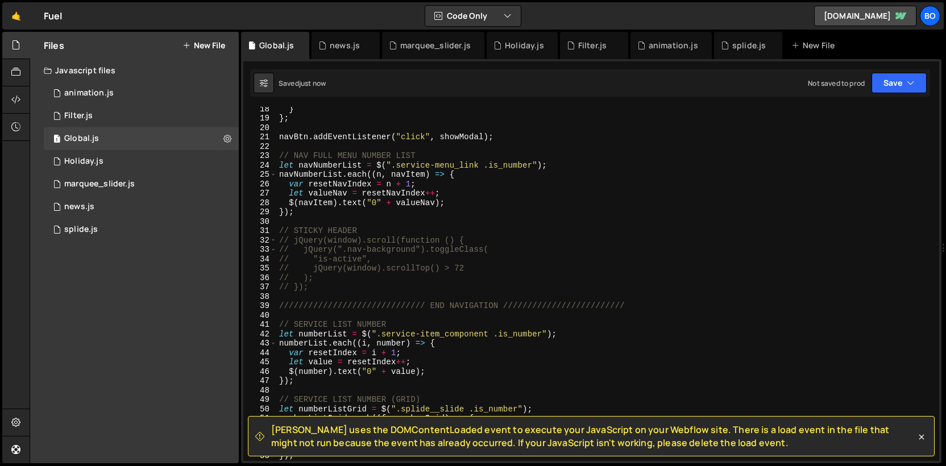
scroll to position [0, 0]
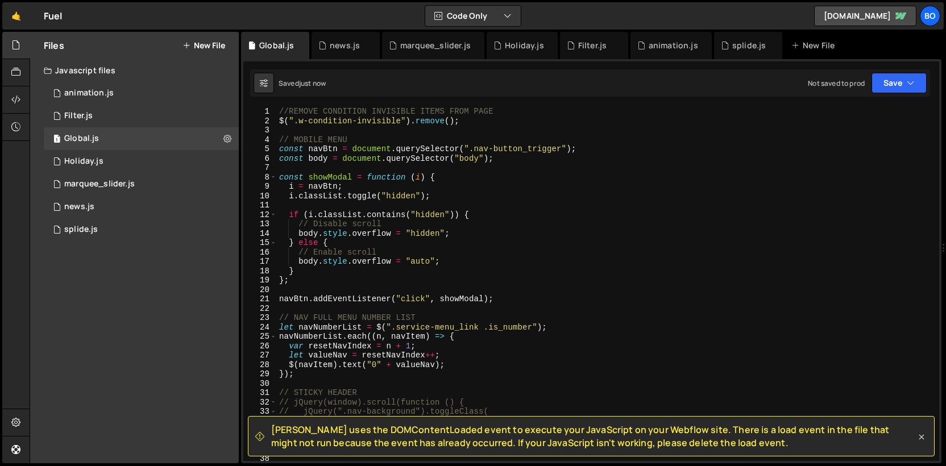
click at [919, 434] on icon at bounding box center [920, 436] width 11 height 11
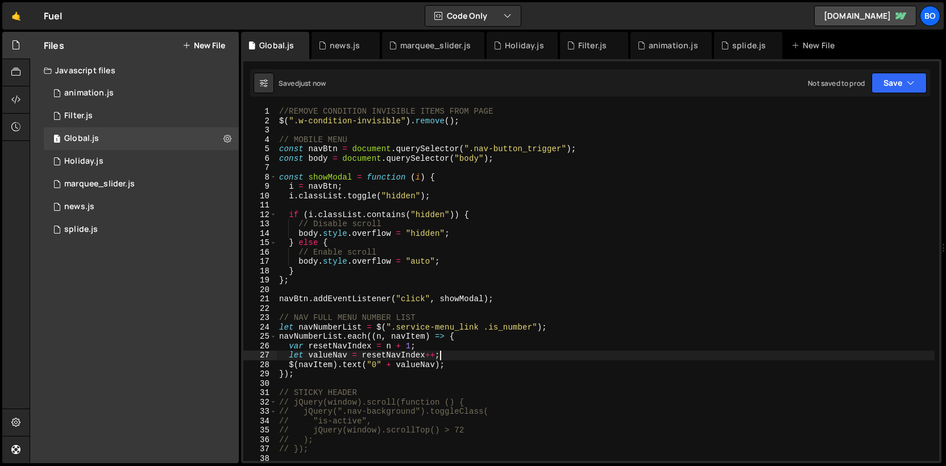
click at [763, 359] on div "//REMOVE CONDITION INVISIBLE ITEMS FROM PAGE $ ( ".w-condition-invisible" ) . r…" at bounding box center [605, 293] width 657 height 373
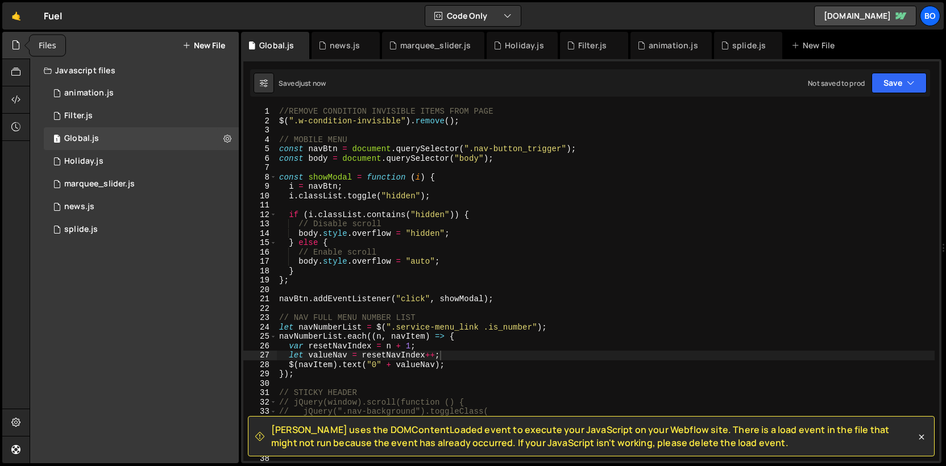
click at [13, 51] on div at bounding box center [16, 45] width 28 height 27
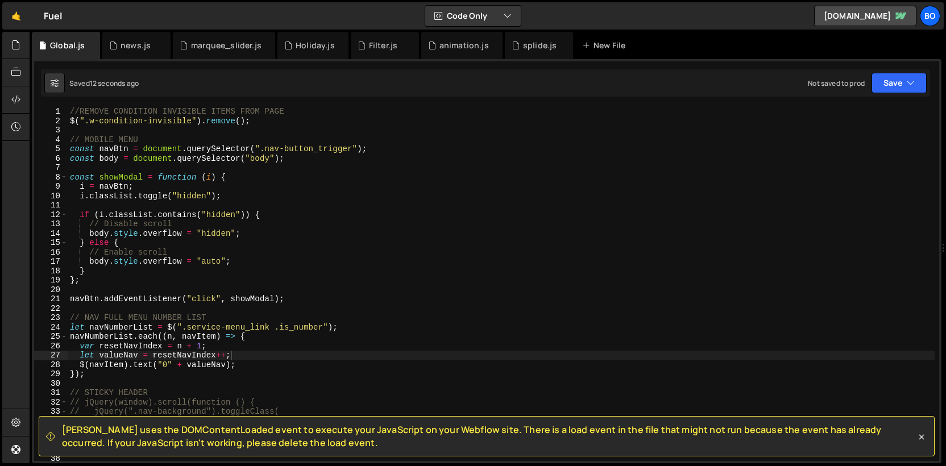
type textarea "};"
click at [318, 278] on div "//REMOVE CONDITION INVISIBLE ITEMS FROM PAGE $ ( ".w-condition-invisible" ) . r…" at bounding box center [501, 293] width 867 height 373
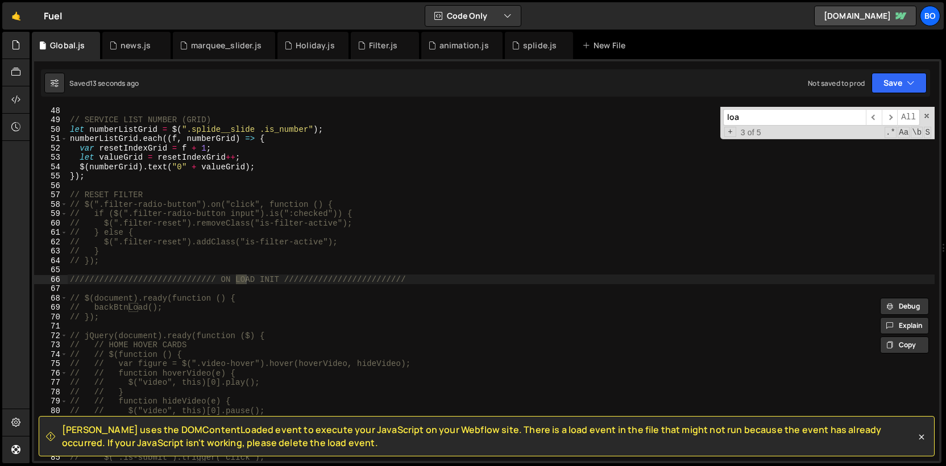
scroll to position [442, 0]
type input "load"
click at [926, 114] on span at bounding box center [926, 116] width 8 height 8
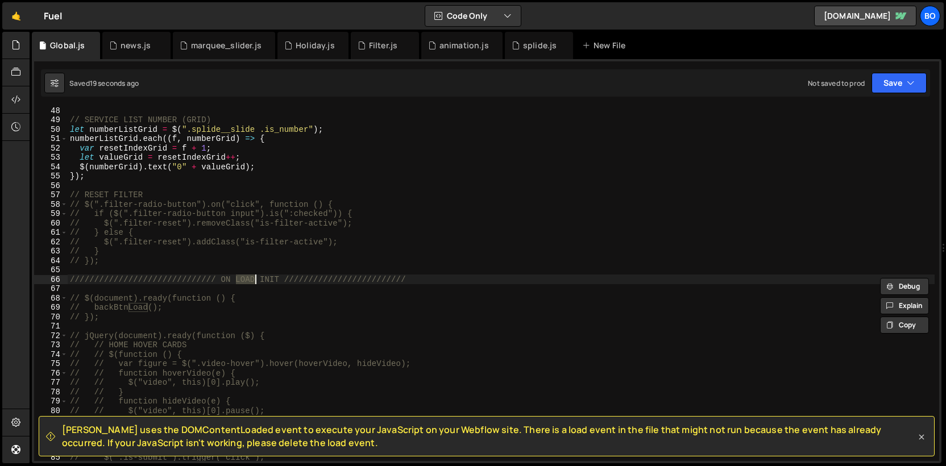
click at [923, 439] on icon at bounding box center [921, 437] width 5 height 5
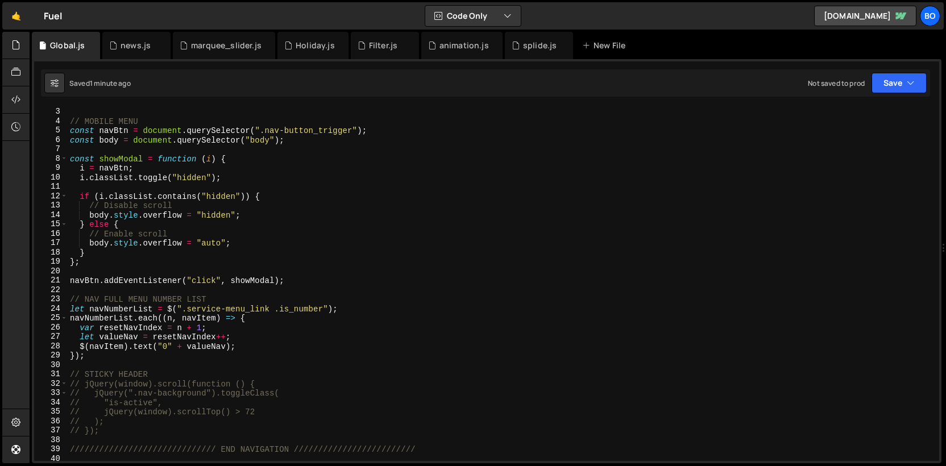
scroll to position [0, 0]
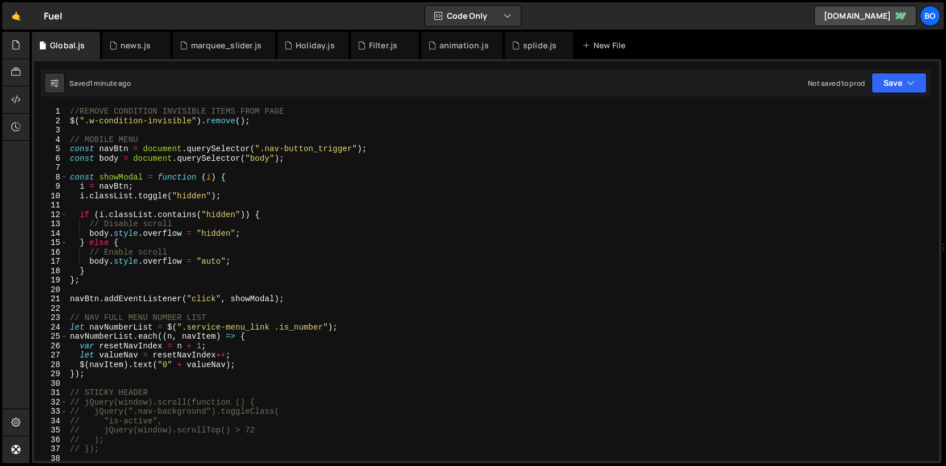
click at [284, 298] on div "//REMOVE CONDITION INVISIBLE ITEMS FROM PAGE $ ( ".w-condition-invisible" ) . r…" at bounding box center [501, 293] width 867 height 373
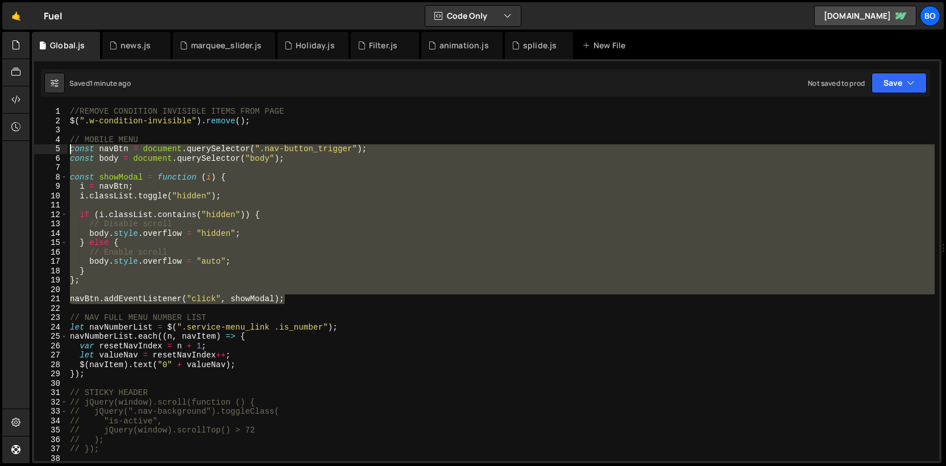
drag, startPoint x: 296, startPoint y: 298, endPoint x: 53, endPoint y: 147, distance: 286.7
click at [53, 147] on div "navBtn.addEventListener("click", showModal); 1 2 3 4 5 6 7 8 9 10 11 12 13 14 1…" at bounding box center [486, 284] width 905 height 354
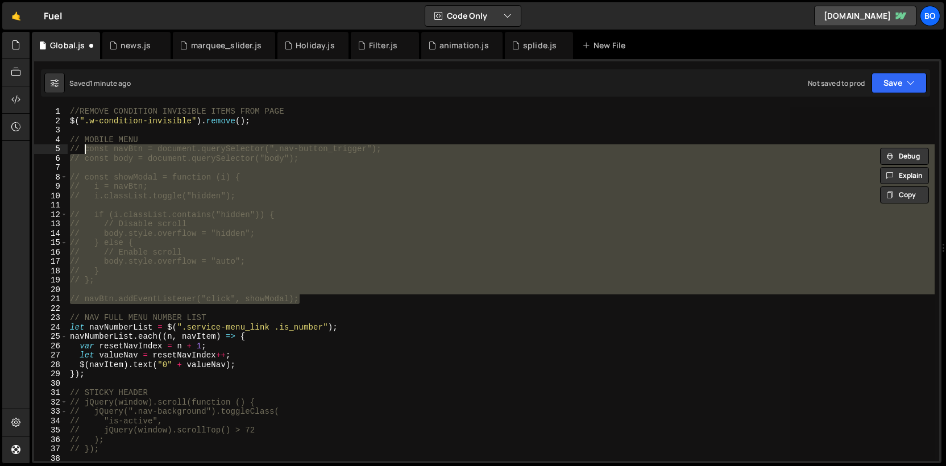
click at [163, 174] on div "//REMOVE CONDITION INVISIBLE ITEMS FROM PAGE $ ( ".w-condition-invisible" ) . r…" at bounding box center [501, 284] width 867 height 354
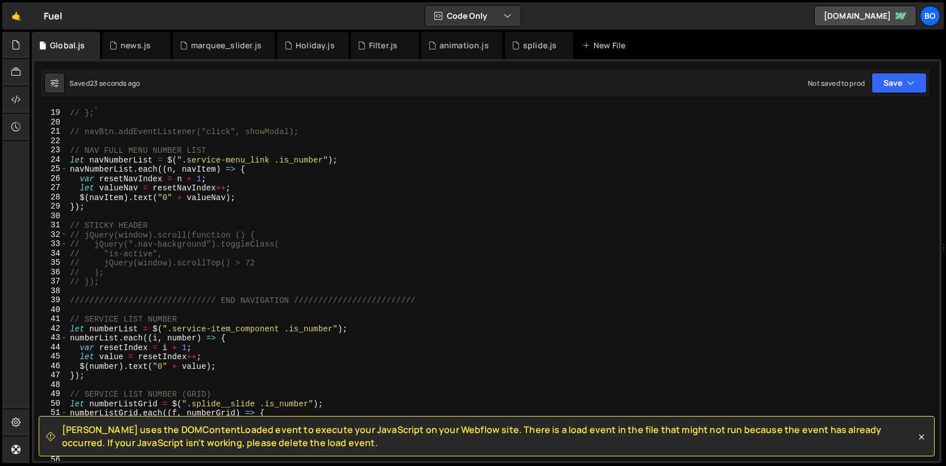
scroll to position [167, 0]
click at [107, 209] on div "// } // }; // navBtn.addEventListener("click", showModal); // NAV FULL MENU NUM…" at bounding box center [501, 285] width 867 height 373
type textarea "});"
click at [107, 209] on div "// } // }; // navBtn.addEventListener("click", showModal); // NAV FULL MENU NUM…" at bounding box center [501, 285] width 867 height 373
click at [919, 436] on icon at bounding box center [921, 437] width 5 height 5
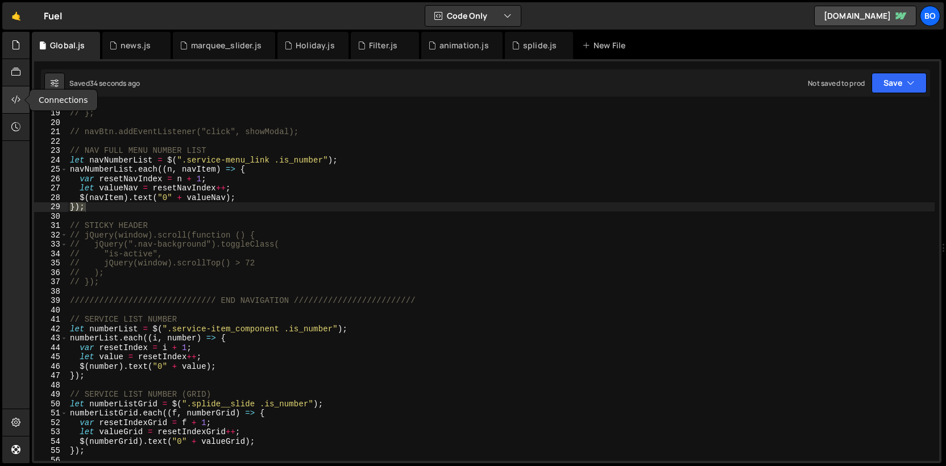
click at [20, 99] on icon at bounding box center [15, 99] width 9 height 13
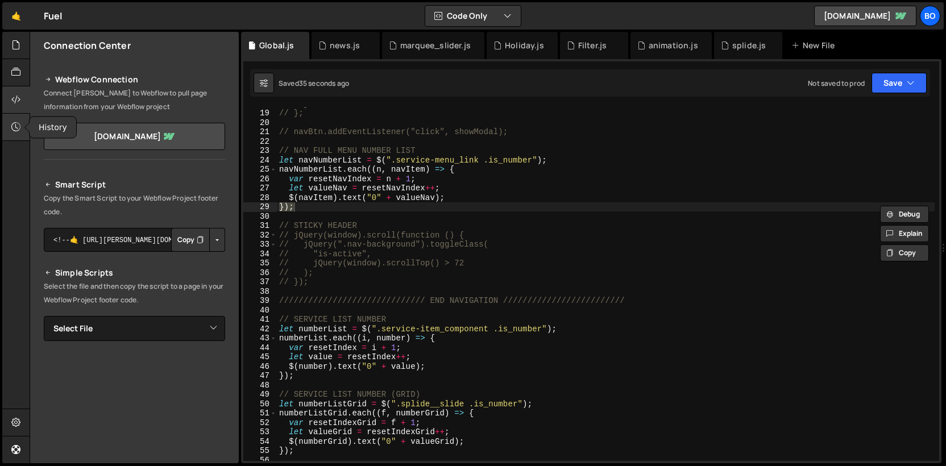
click at [19, 130] on icon at bounding box center [15, 126] width 9 height 13
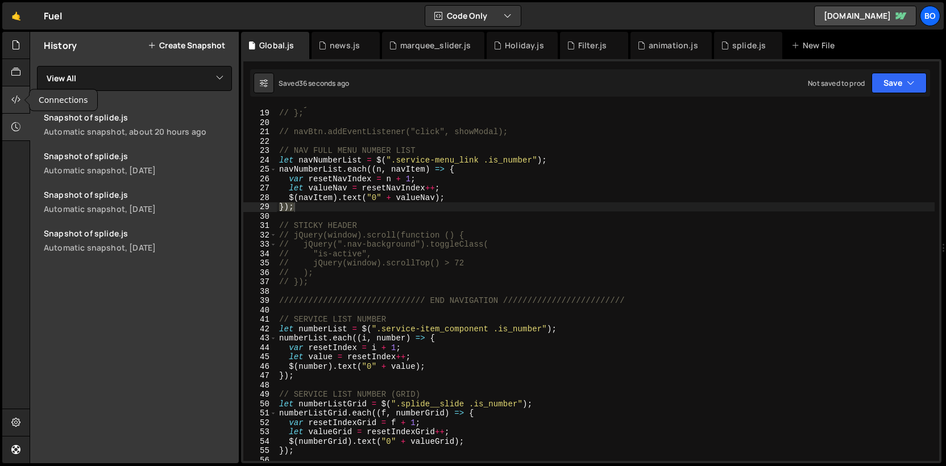
click at [14, 102] on icon at bounding box center [15, 99] width 9 height 13
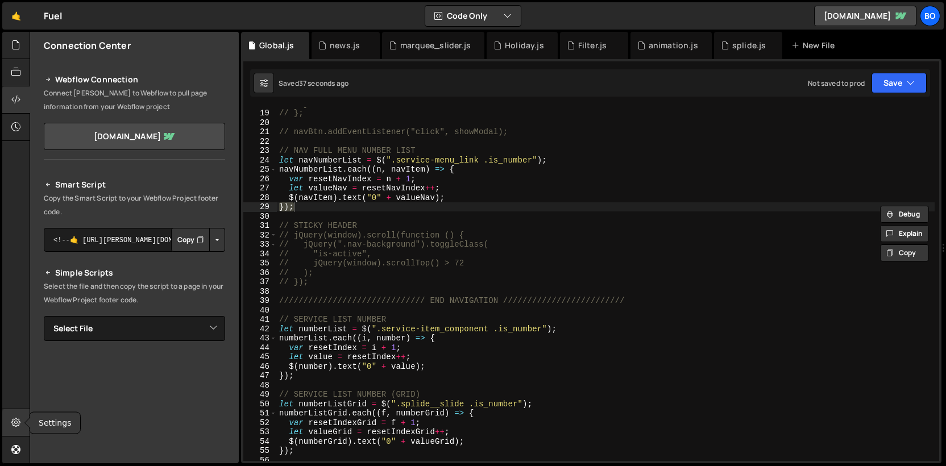
click at [13, 414] on div at bounding box center [16, 422] width 28 height 27
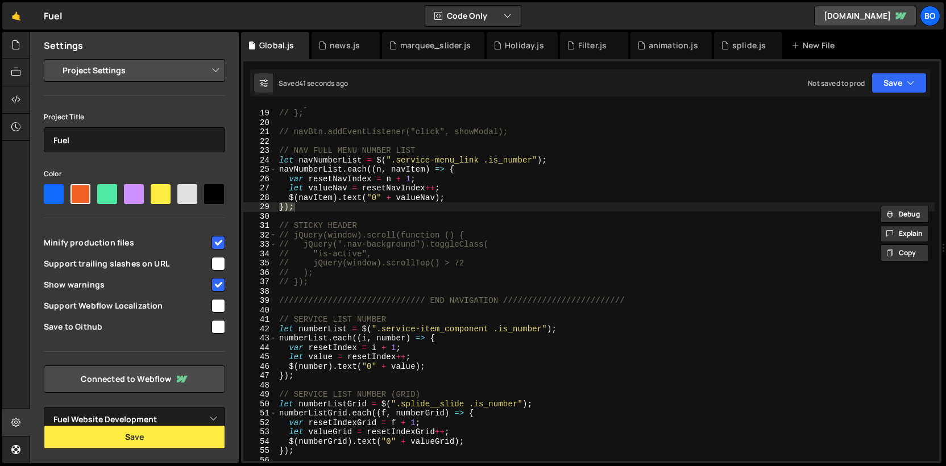
click at [215, 286] on input "checkbox" at bounding box center [218, 285] width 14 height 14
checkbox input "false"
click at [15, 94] on icon at bounding box center [15, 99] width 9 height 13
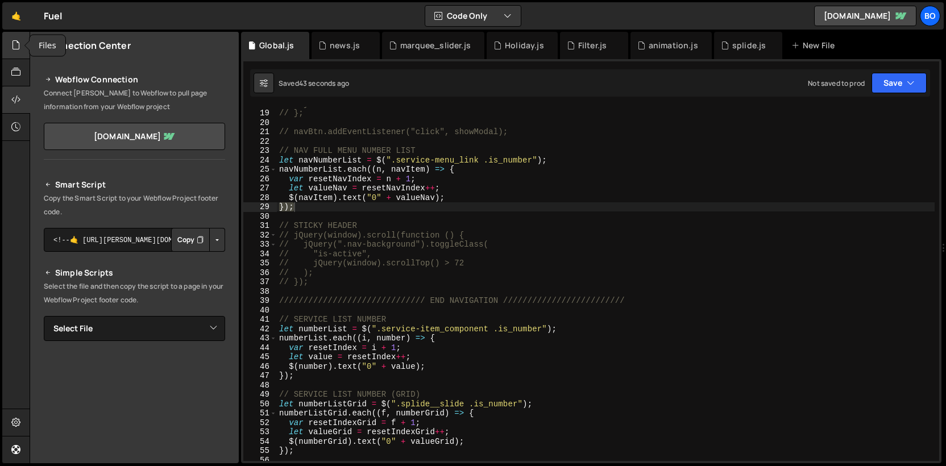
click at [10, 46] on div at bounding box center [16, 45] width 28 height 27
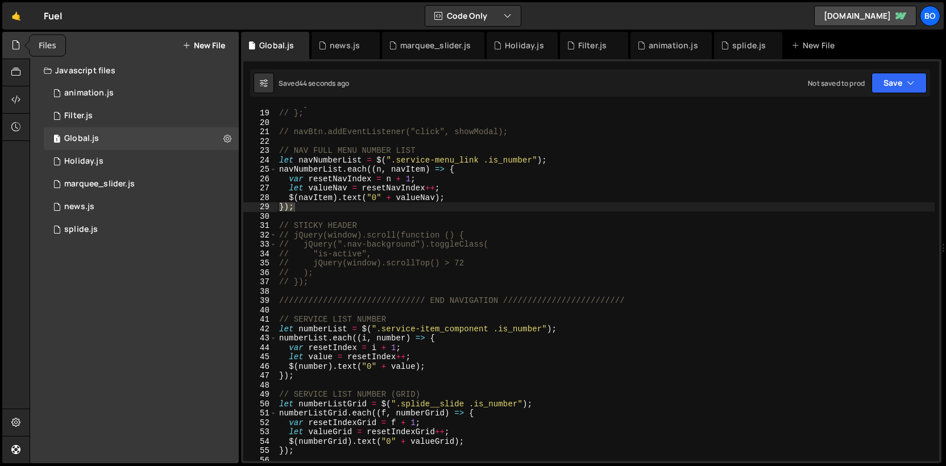
click at [10, 46] on div at bounding box center [16, 45] width 28 height 27
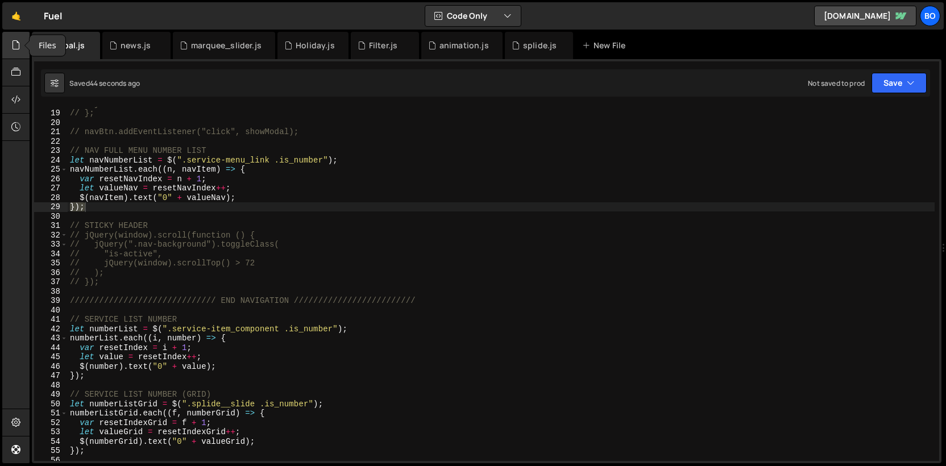
click at [10, 46] on div at bounding box center [16, 45] width 28 height 27
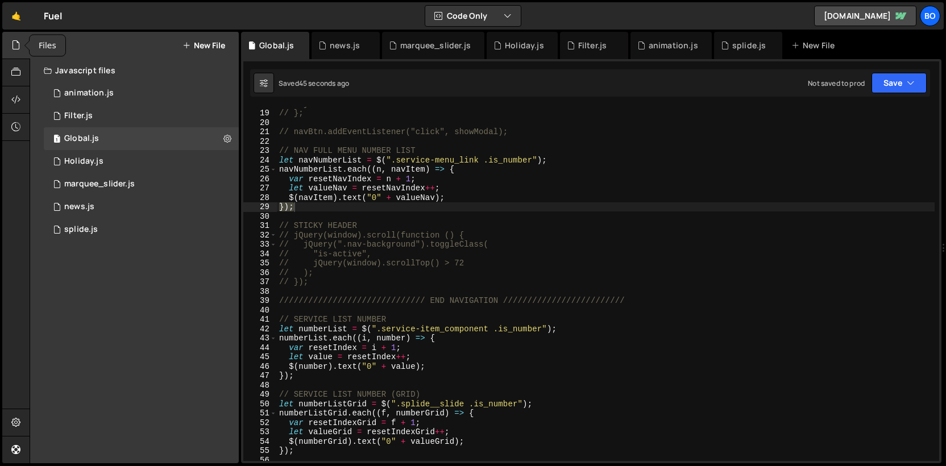
click at [10, 46] on div at bounding box center [16, 45] width 28 height 27
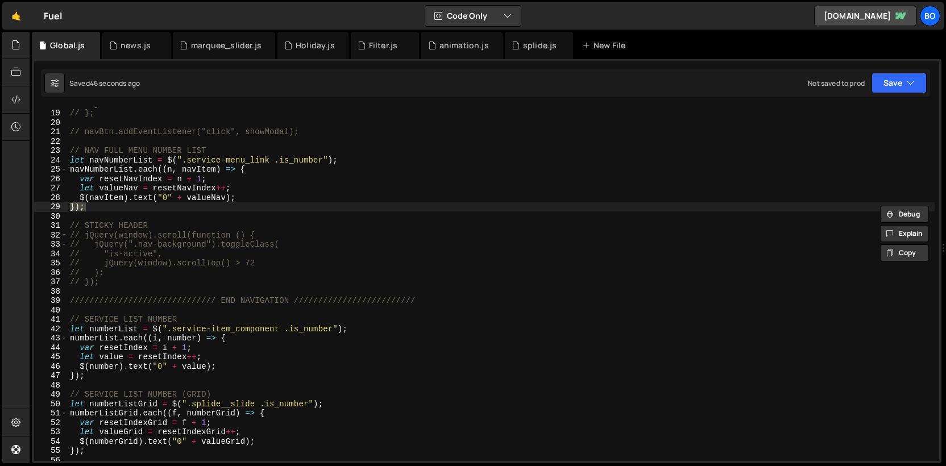
click at [112, 208] on div "// } // }; // navBtn.addEventListener("click", showModal); // NAV FULL MENU NUM…" at bounding box center [501, 284] width 867 height 354
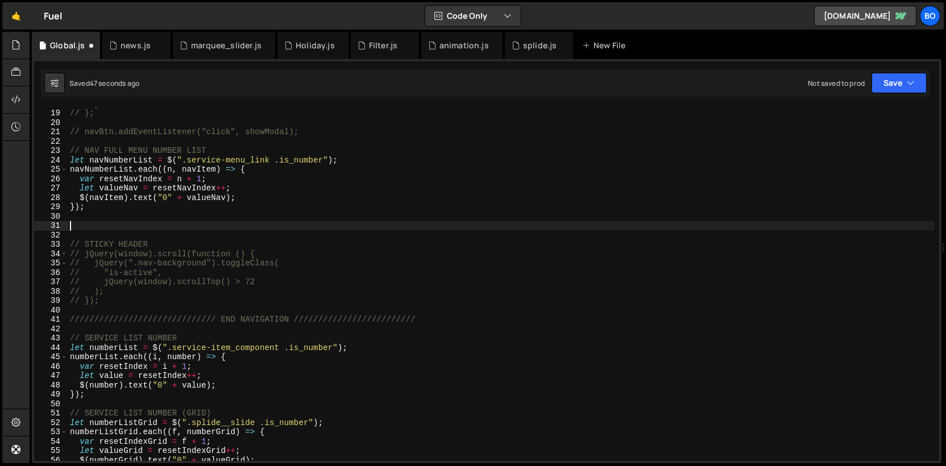
paste textarea "mobile_is-number"
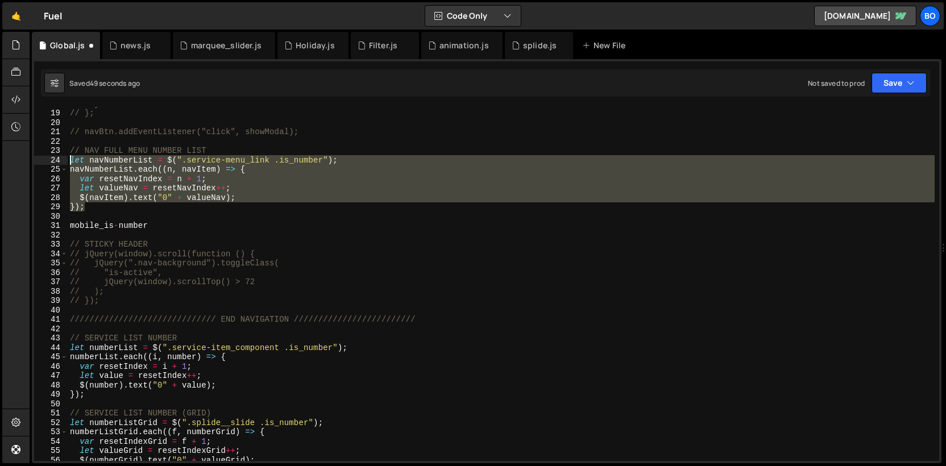
drag, startPoint x: 93, startPoint y: 210, endPoint x: 60, endPoint y: 160, distance: 59.4
click at [60, 160] on div "mobile_is-number [PHONE_NUMBER] [PHONE_NUMBER] [PHONE_NUMBER] [PHONE_NUMBER] [P…" at bounding box center [486, 284] width 905 height 354
type textarea "});"
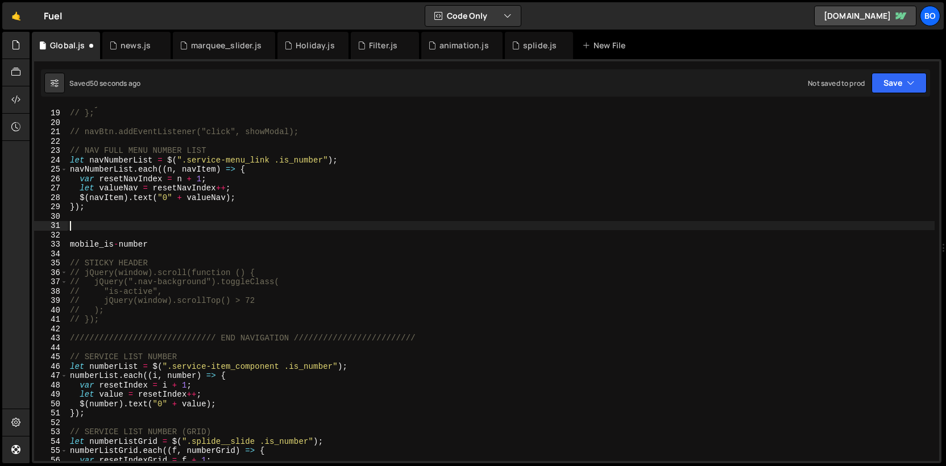
paste textarea "});"
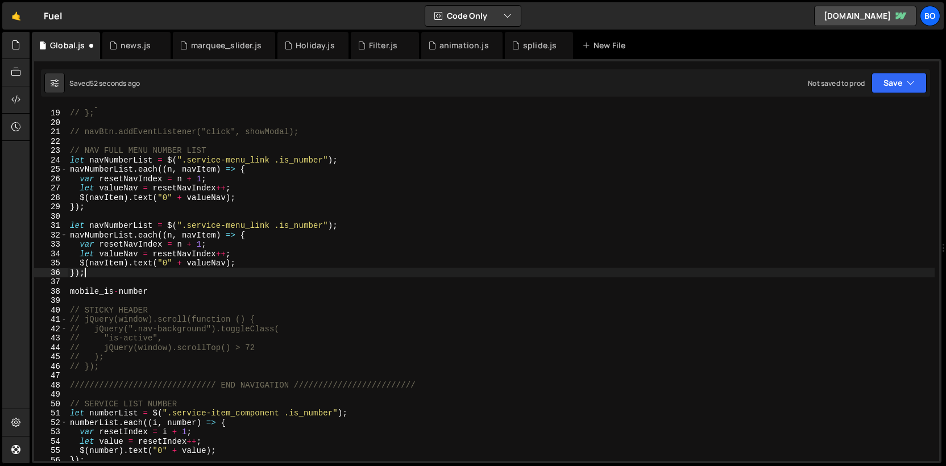
click at [150, 223] on div "// } // }; // navBtn.addEventListener("click", showModal); // NAV FULL MENU NUM…" at bounding box center [501, 285] width 867 height 373
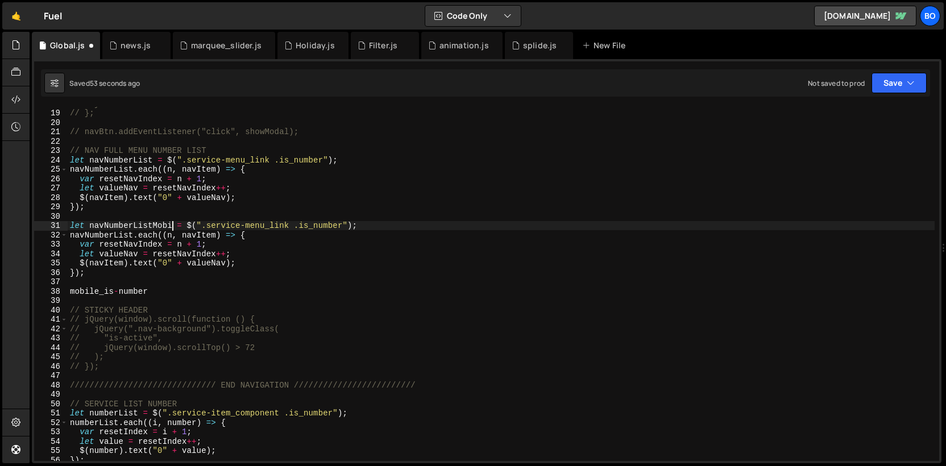
scroll to position [0, 7]
click at [117, 224] on div "// } // }; // navBtn.addEventListener("click", showModal); // NAV FULL MENU NUM…" at bounding box center [501, 285] width 867 height 373
click at [100, 232] on div "// } // }; // navBtn.addEventListener("click", showModal); // NAV FULL MENU NUM…" at bounding box center [501, 285] width 867 height 373
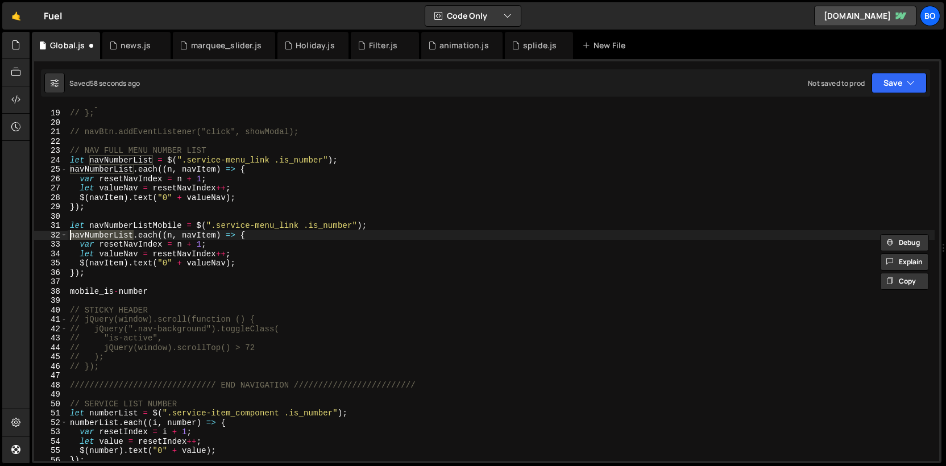
paste textarea "Mobile"
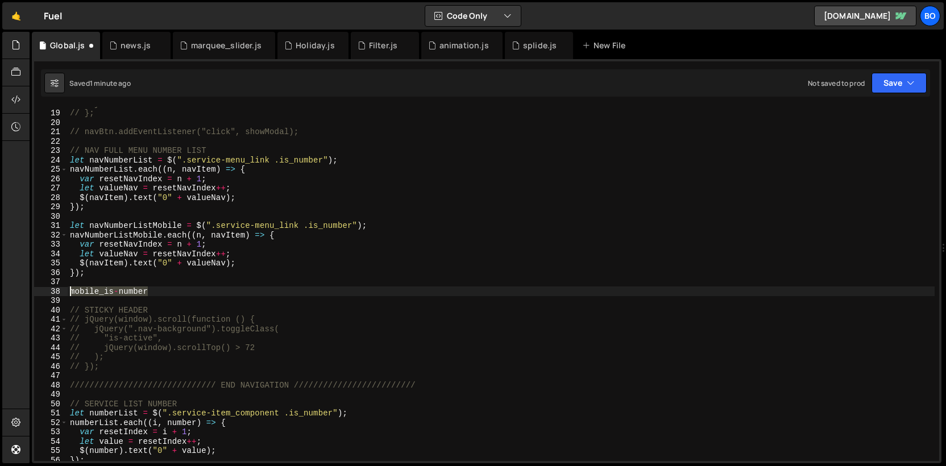
drag, startPoint x: 154, startPoint y: 290, endPoint x: 70, endPoint y: 288, distance: 84.1
click at [70, 288] on div "// } // }; // navBtn.addEventListener("click", showModal); // NAV FULL MENU NUM…" at bounding box center [501, 285] width 867 height 373
type textarea "mobile_is-number"
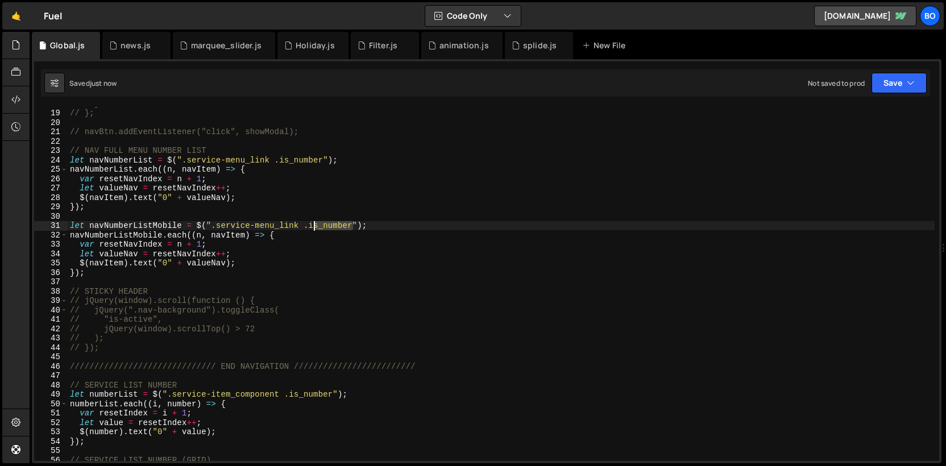
drag, startPoint x: 352, startPoint y: 224, endPoint x: 310, endPoint y: 224, distance: 42.1
click at [310, 224] on div "// } // }; // navBtn.addEventListener("click", showModal); // NAV FULL MENU NUM…" at bounding box center [501, 285] width 867 height 373
paste textarea "mobile_is-"
click at [188, 263] on div "// } // }; // navBtn.addEventListener("click", showModal); // NAV FULL MENU NUM…" at bounding box center [501, 285] width 867 height 373
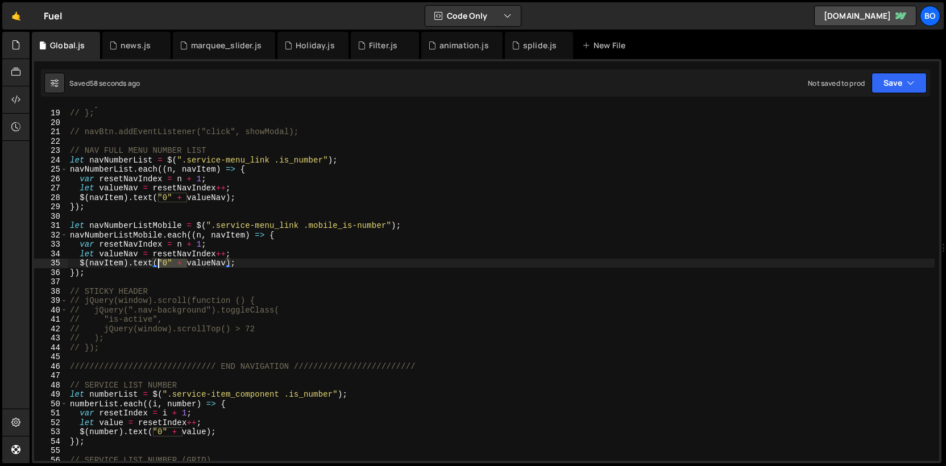
drag, startPoint x: 188, startPoint y: 265, endPoint x: 159, endPoint y: 264, distance: 29.0
click at [159, 264] on div "// } // }; // navBtn.addEventListener("click", showModal); // NAV FULL MENU NUM…" at bounding box center [501, 285] width 867 height 373
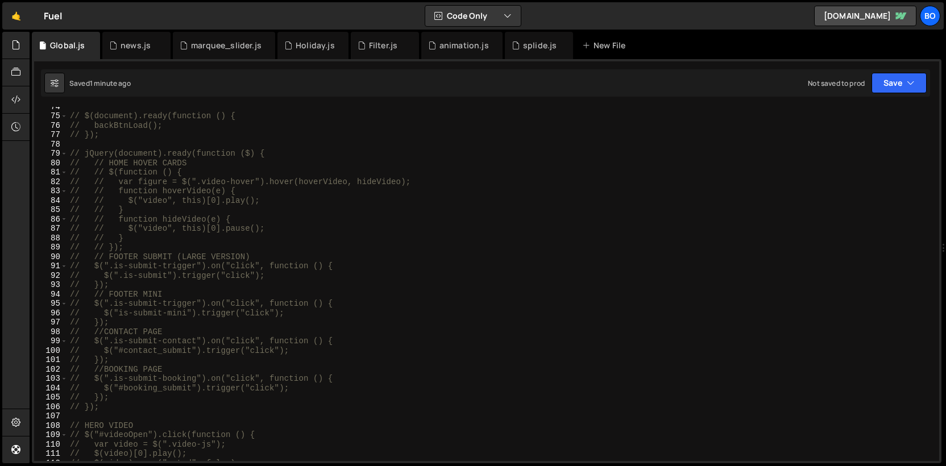
scroll to position [695, 0]
click at [118, 310] on div "// $(document).ready(function () { // backBtnLoad(); // }); // jQuery(document)…" at bounding box center [501, 292] width 867 height 373
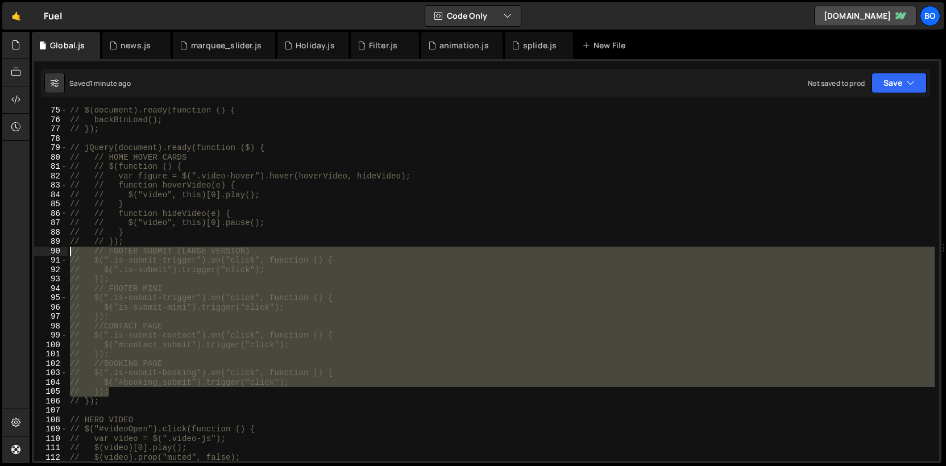
drag, startPoint x: 122, startPoint y: 392, endPoint x: 58, endPoint y: 253, distance: 153.3
click at [58, 253] on div "// $("is-submit-mini").trigger("click"); 75 76 77 78 79 80 81 82 83 84 85 86 87…" at bounding box center [486, 284] width 905 height 354
type textarea "// // FOOTER SUBMIT (LARGE VERSION) // $(".is-submit-trigger").on("click", func…"
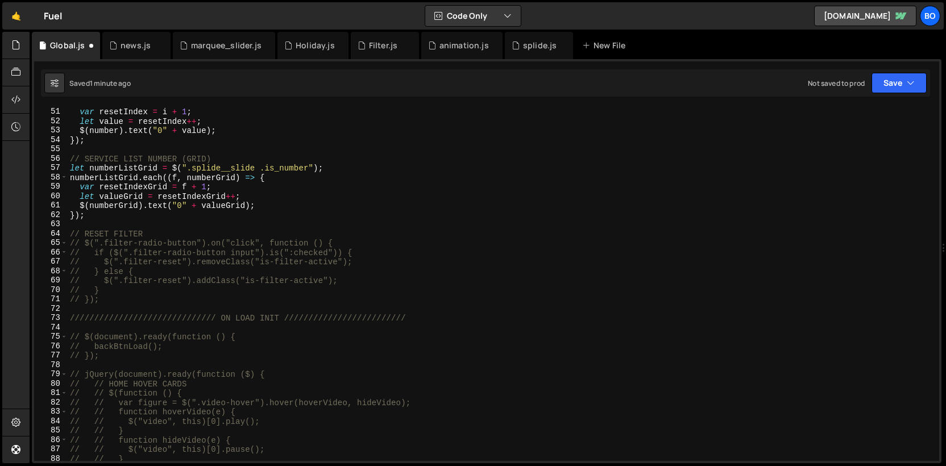
scroll to position [465, 0]
click at [102, 218] on div "numberList . each (( i , number ) => { var resetIndex = i + 1 ; let value = res…" at bounding box center [501, 287] width 867 height 373
type textarea "});"
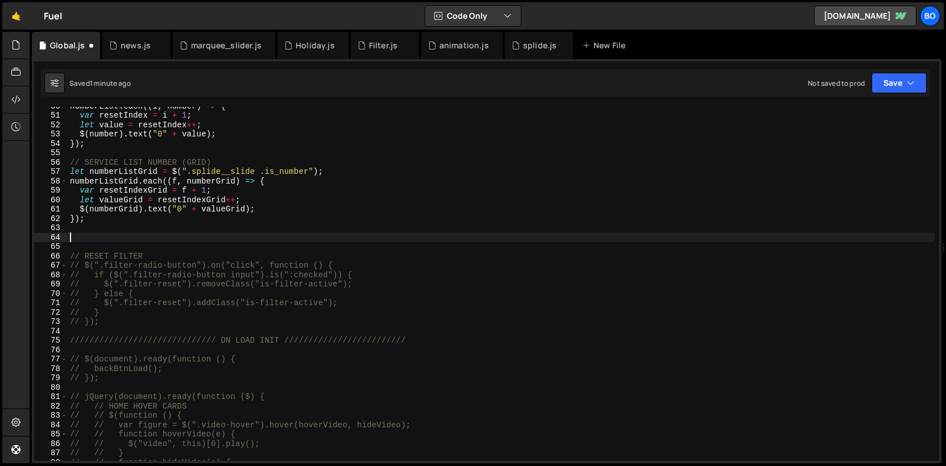
paste textarea "// });"
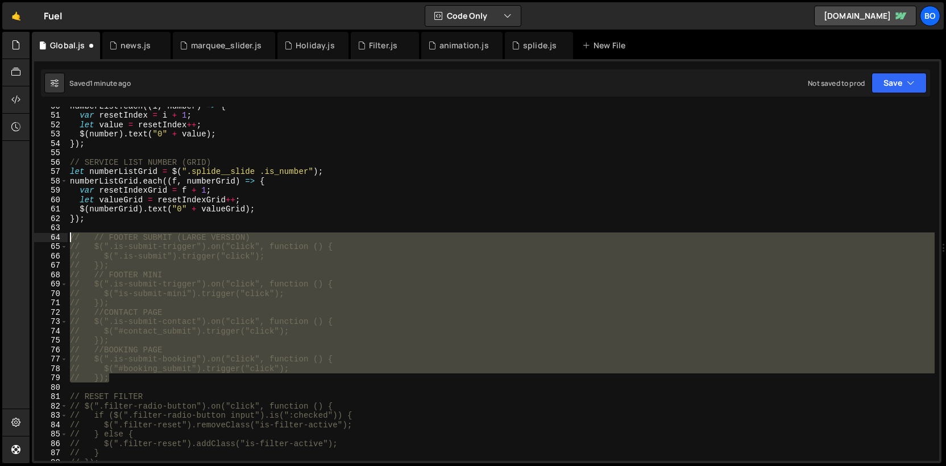
drag, startPoint x: 115, startPoint y: 377, endPoint x: 43, endPoint y: 238, distance: 156.1
click at [43, 238] on div "// }); 50 51 52 53 54 55 56 57 58 59 60 61 62 63 64 65 66 67 68 69 70 71 72 73 …" at bounding box center [486, 284] width 905 height 354
type textarea "// FOOTER SUBMIT (LARGE VERSION) $(".is-submit-trigger").on("click", function (…"
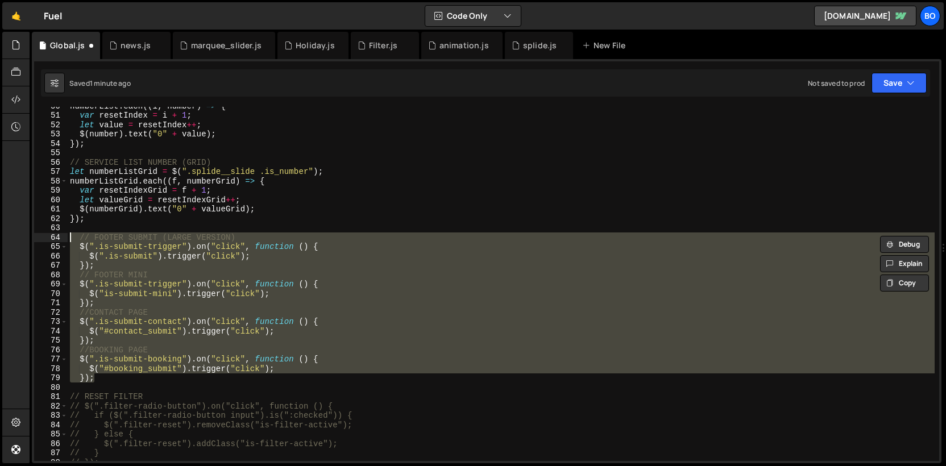
click at [120, 225] on div "numberList . each (( i , number ) => { var resetIndex = i + 1 ; let value = res…" at bounding box center [501, 287] width 867 height 373
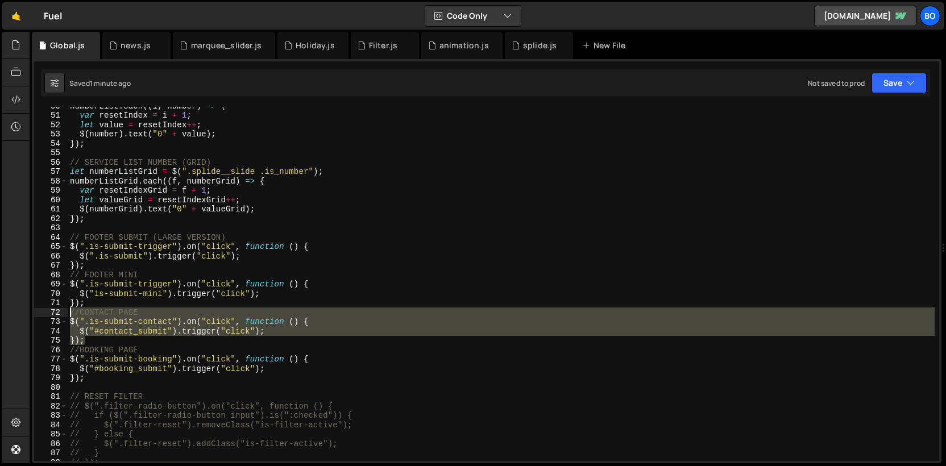
drag, startPoint x: 87, startPoint y: 337, endPoint x: 62, endPoint y: 314, distance: 34.2
click at [62, 314] on div "50 51 52 53 54 55 56 57 58 59 60 61 62 63 64 65 66 67 68 69 70 71 72 73 74 75 7…" at bounding box center [486, 284] width 905 height 354
type textarea "//CONTACT PAGE $(".is-submit-contact").on("click", function () {"
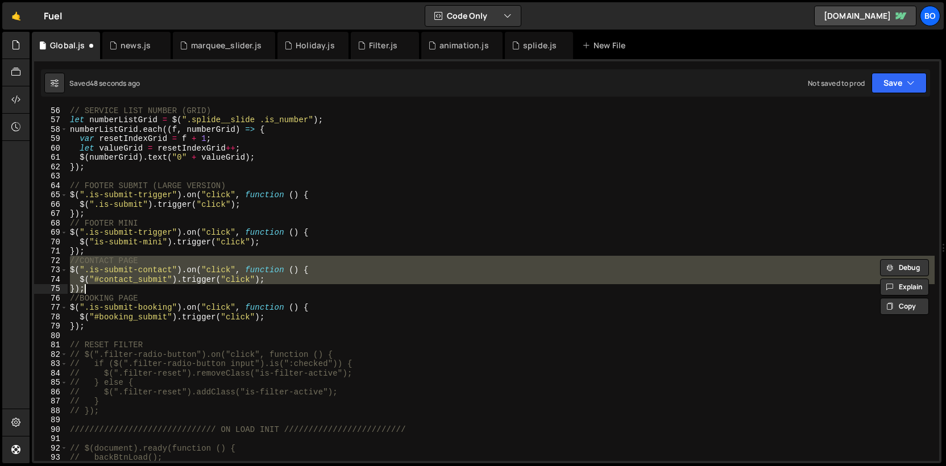
scroll to position [517, 0]
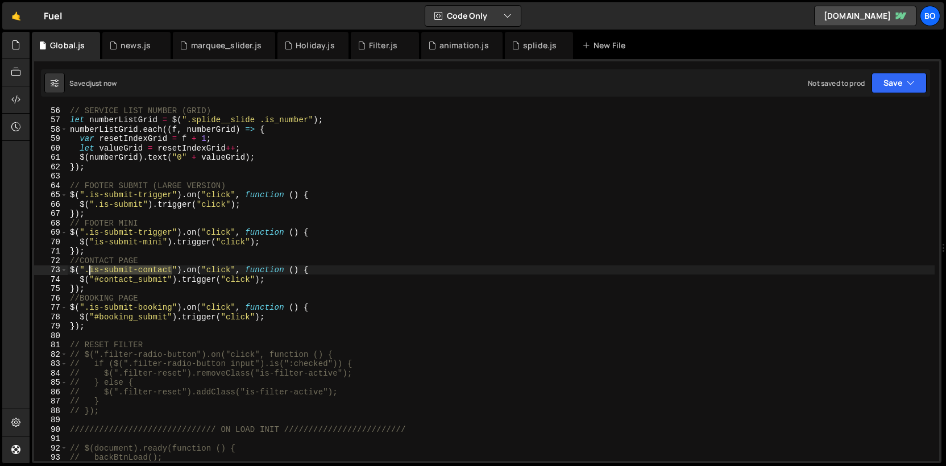
drag, startPoint x: 171, startPoint y: 270, endPoint x: 92, endPoint y: 272, distance: 79.0
click at [92, 272] on div "// SERVICE LIST NUMBER (GRID) let numberListGrid = $ ( ".splide__slide .is_numb…" at bounding box center [501, 292] width 867 height 373
click at [92, 272] on div "// SERVICE LIST NUMBER (GRID) let numberListGrid = $ ( ".splide__slide .is_numb…" at bounding box center [501, 284] width 867 height 354
drag, startPoint x: 90, startPoint y: 272, endPoint x: 172, endPoint y: 268, distance: 81.3
click at [172, 268] on div "// SERVICE LIST NUMBER (GRID) let numberListGrid = $ ( ".splide__slide .is_numb…" at bounding box center [501, 292] width 867 height 373
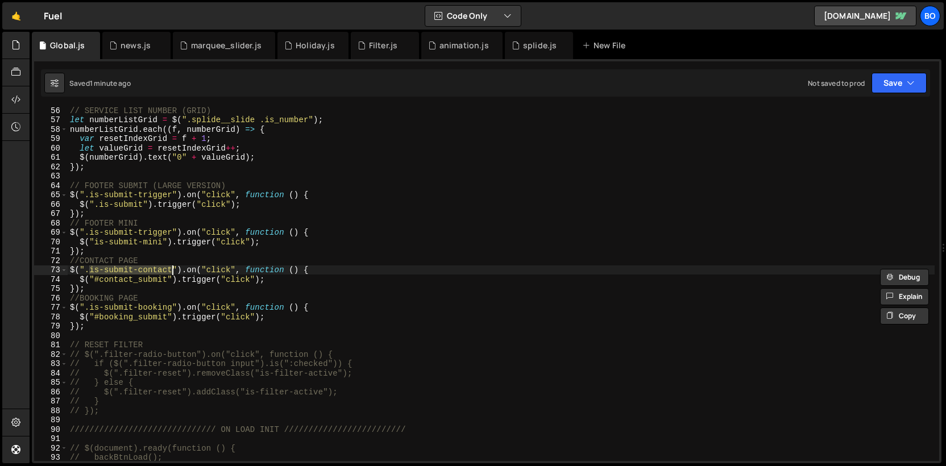
click at [170, 273] on div "// SERVICE LIST NUMBER (GRID) let numberListGrid = $ ( ".splide__slide .is_numb…" at bounding box center [501, 284] width 867 height 354
paste textarea "data"
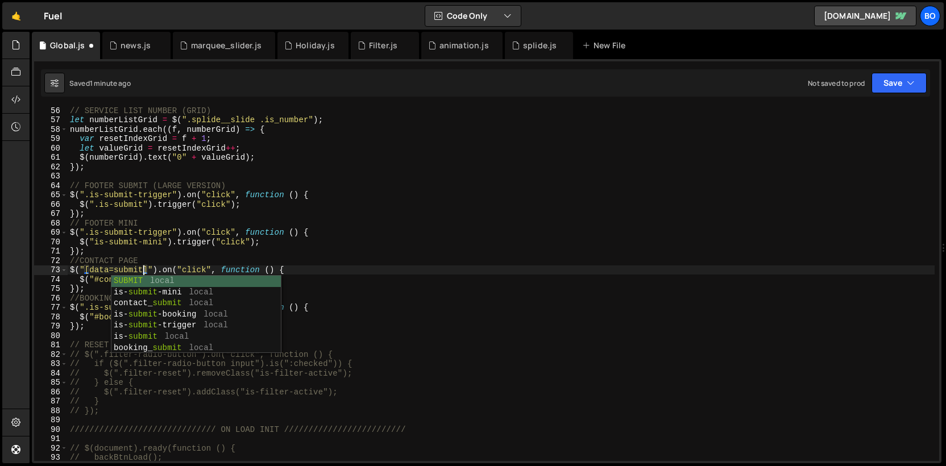
scroll to position [0, 5]
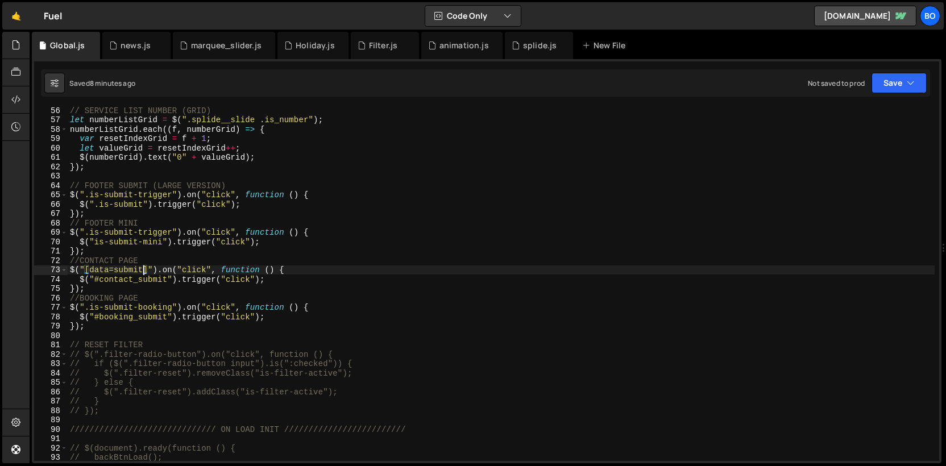
click at [99, 249] on div "// SERVICE LIST NUMBER (GRID) let numberListGrid = $ ( ".splide__slide .is_numb…" at bounding box center [501, 292] width 867 height 373
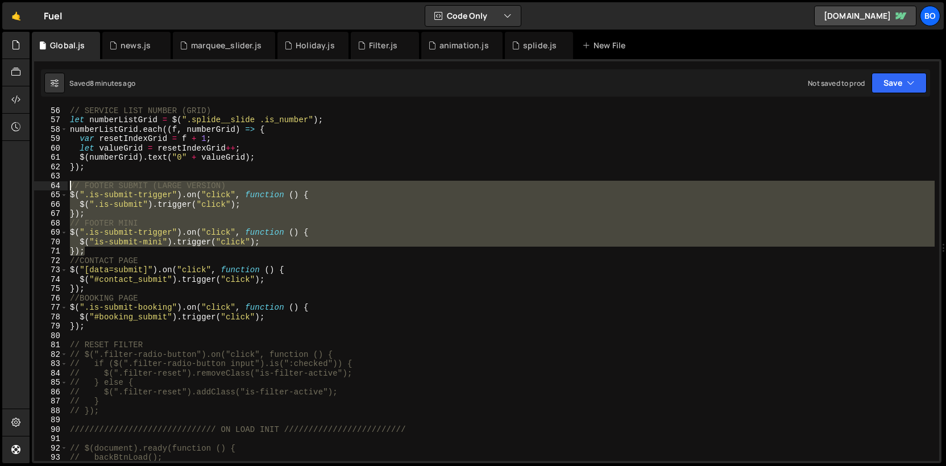
drag, startPoint x: 99, startPoint y: 249, endPoint x: 58, endPoint y: 186, distance: 75.0
click at [58, 186] on div "}); 56 57 58 59 60 61 62 63 64 65 66 67 68 69 70 71 72 73 74 75 76 77 78 79 80 …" at bounding box center [486, 284] width 905 height 354
type textarea "// FOOTER SUBMIT (LARGE VERSION) $(".is-submit-trigger").on("click", function (…"
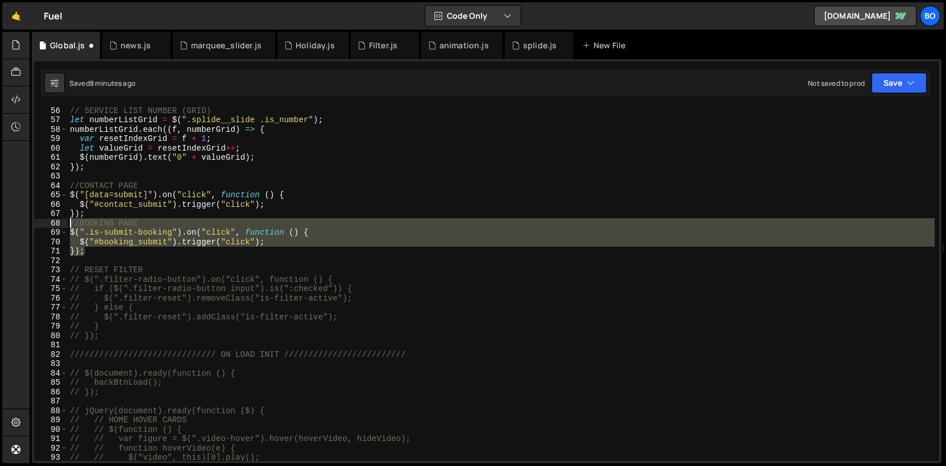
drag, startPoint x: 88, startPoint y: 252, endPoint x: 66, endPoint y: 223, distance: 36.1
click at [66, 223] on div "56 57 58 59 60 61 62 63 64 65 66 67 68 69 70 71 72 73 74 75 76 77 78 79 80 81 8…" at bounding box center [486, 284] width 905 height 354
type textarea "//BOOKING PAGE $(".is-submit-booking").on("click", function () {"
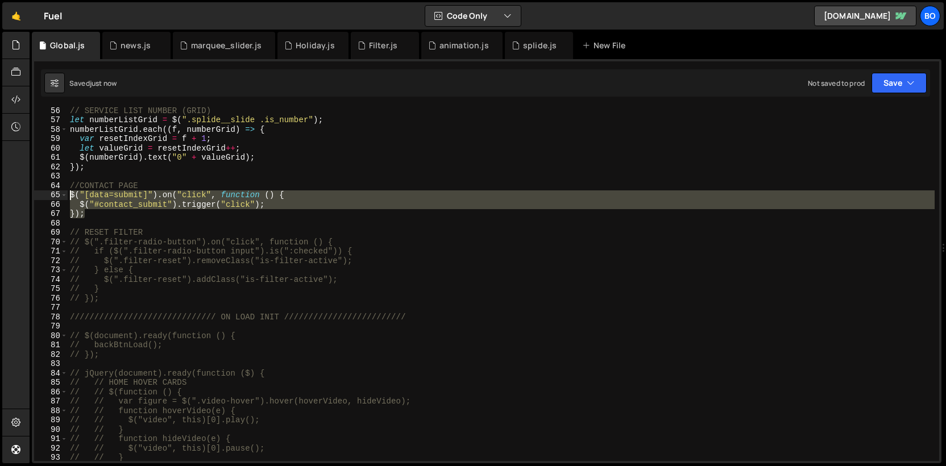
drag, startPoint x: 91, startPoint y: 213, endPoint x: 68, endPoint y: 194, distance: 29.9
click at [68, 194] on div "// SERVICE LIST NUMBER (GRID) let numberListGrid = $ ( ".splide__slide .is_numb…" at bounding box center [501, 292] width 867 height 373
type textarea "$("[data=submit]").on("click", function () { $("#contact_submit").trigger("clic…"
click at [480, 22] on button "Code Only" at bounding box center [472, 16] width 95 height 20
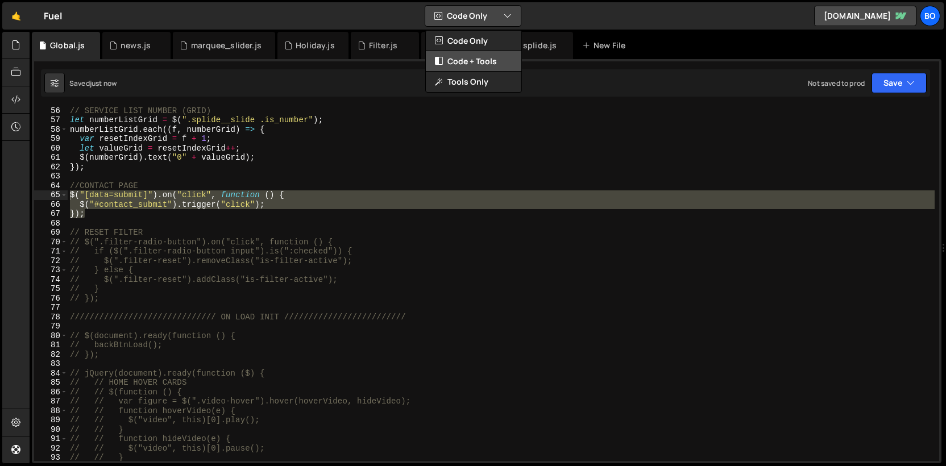
click at [481, 60] on button "Code + Tools" at bounding box center [473, 61] width 95 height 20
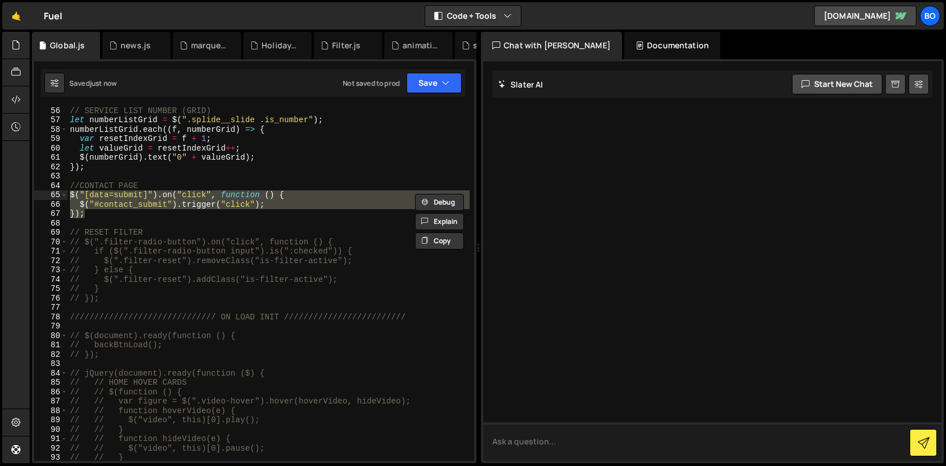
click at [563, 436] on textarea at bounding box center [712, 441] width 458 height 39
paste textarea "$("[data=submit]").on("click", function () { $("#contact_submit").trigger("clic…"
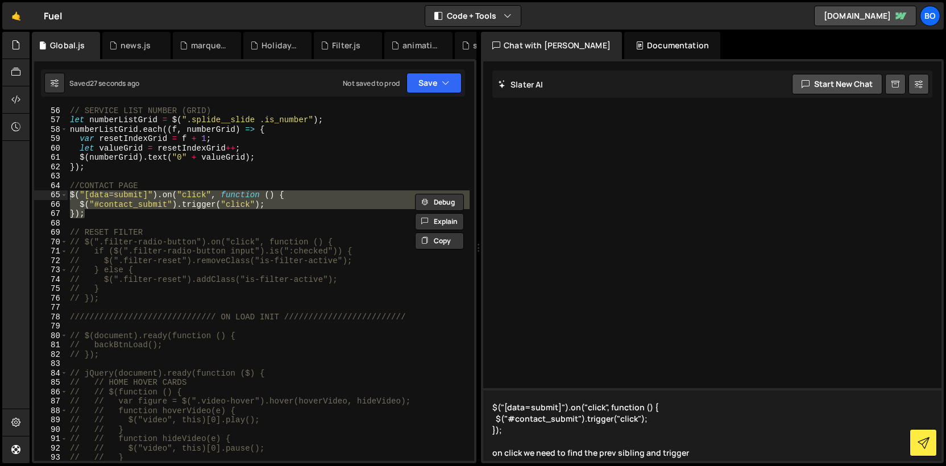
type textarea "$("[data=submit]").on("click", function () { $("#contact_submit").trigger("clic…"
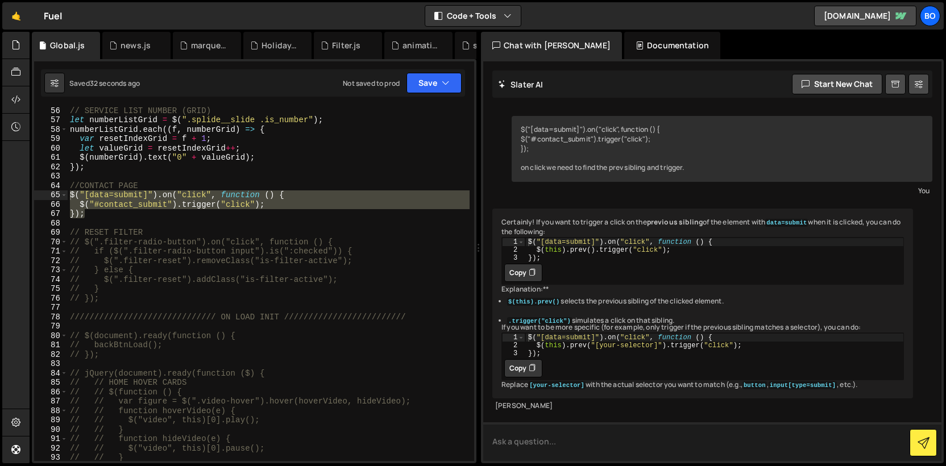
scroll to position [63, 0]
click at [528, 363] on button "Copy" at bounding box center [523, 368] width 38 height 18
click at [227, 237] on div "// SERVICE LIST NUMBER (GRID) let numberListGrid = $ ( ".splide__slide .is_numb…" at bounding box center [269, 292] width 402 height 373
drag, startPoint x: 94, startPoint y: 215, endPoint x: 60, endPoint y: 198, distance: 37.9
click at [60, 198] on div "// $(".filter-radio-button").on("click", function () { 56 57 58 59 60 61 62 63 …" at bounding box center [254, 284] width 440 height 354
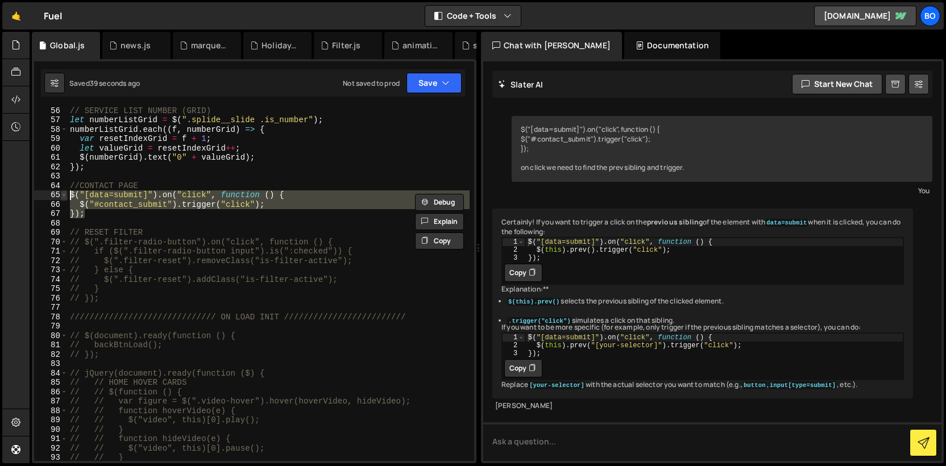
paste textarea "}"
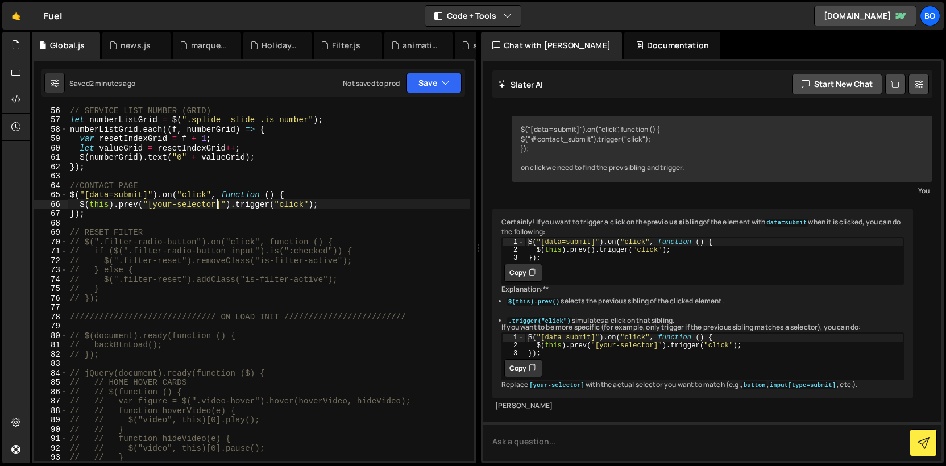
click at [217, 204] on div "// SERVICE LIST NUMBER (GRID) let numberListGrid = $ ( ".splide__slide .is_numb…" at bounding box center [269, 292] width 402 height 373
paste textarea "is-submit"
type textarea "$(this).prev(".is-submit").trigger("click");"
